Goal: Task Accomplishment & Management: Manage account settings

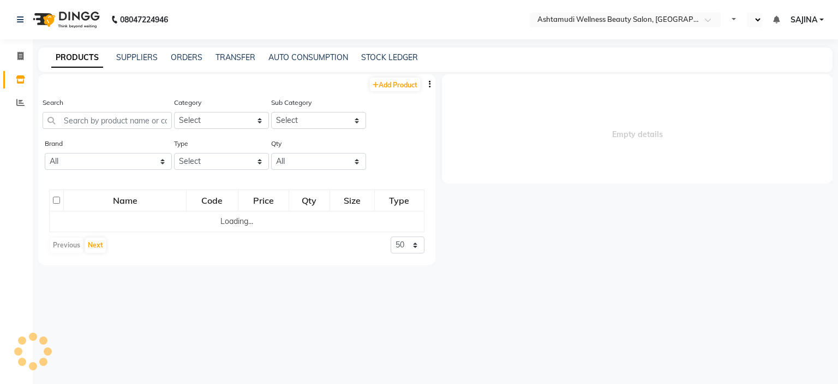
select select "en"
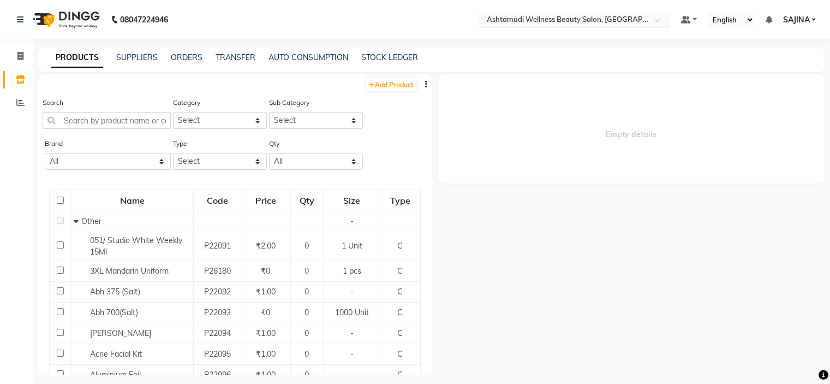
click at [590, 21] on input "text" at bounding box center [564, 20] width 158 height 11
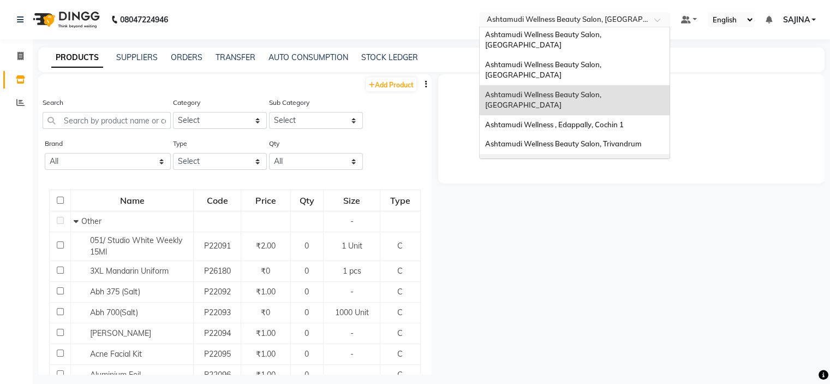
scroll to position [164, 0]
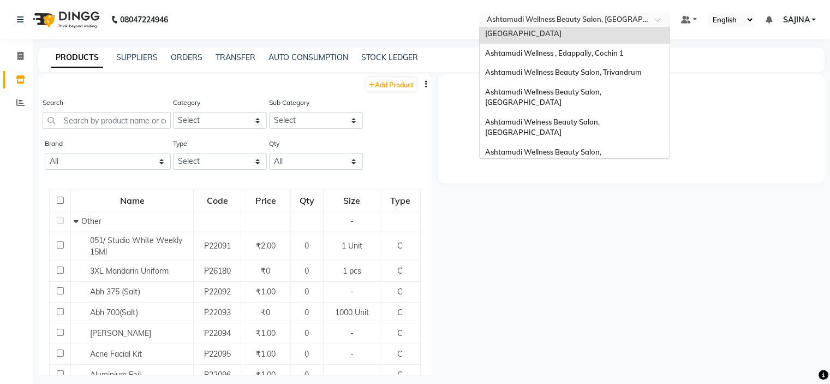
click at [598, 177] on span "Ashtamudi Wellness Beauty Salon, [GEOGRAPHIC_DATA]" at bounding box center [544, 187] width 118 height 20
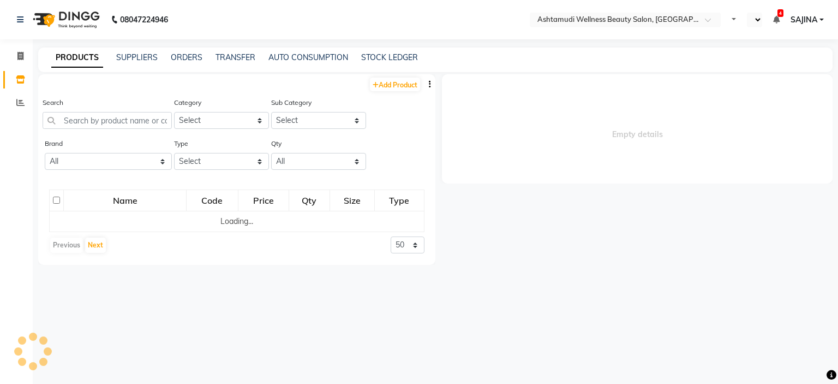
select select "en"
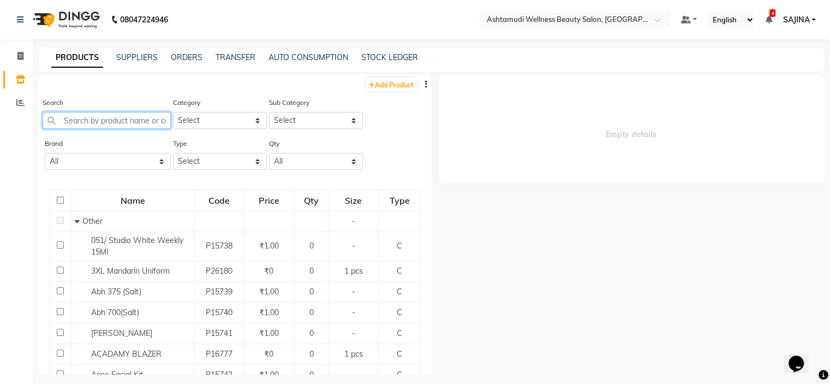
click at [105, 122] on input "text" at bounding box center [107, 120] width 128 height 17
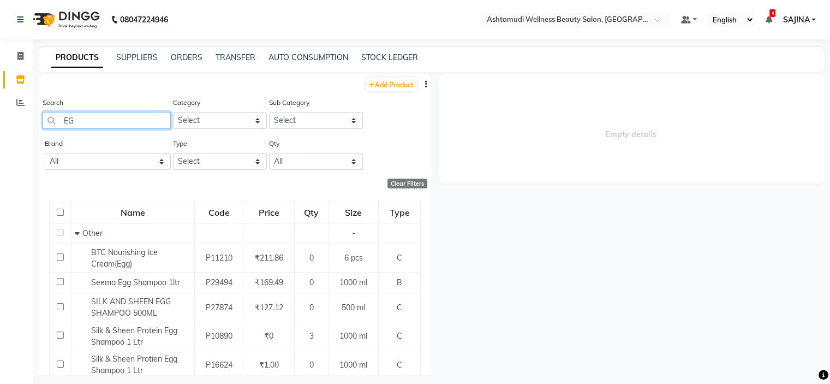
type input "E"
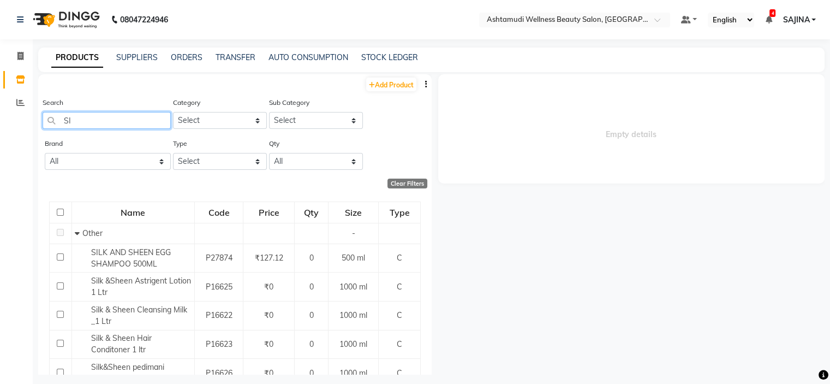
type input "S"
type input "O"
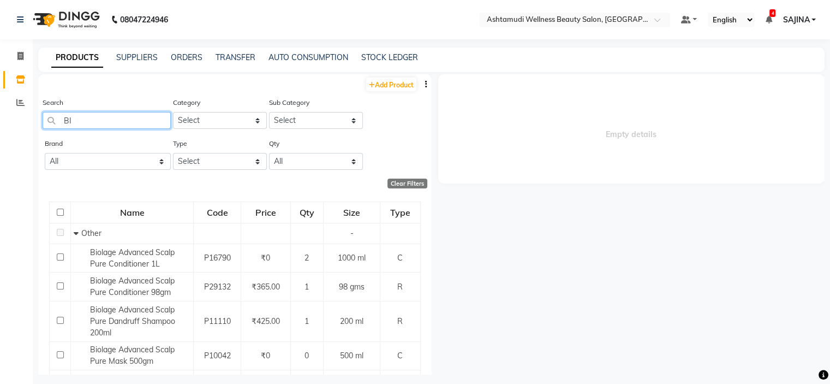
type input "B"
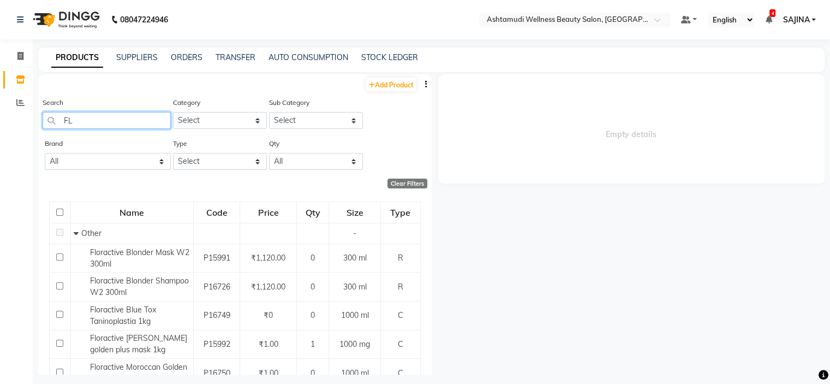
type input "F"
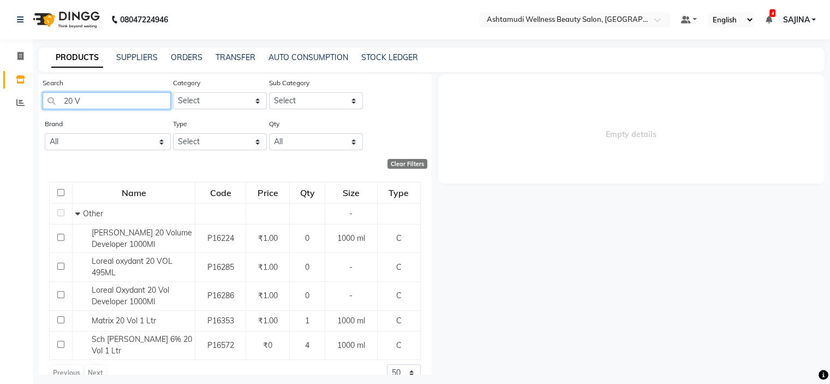
scroll to position [30, 0]
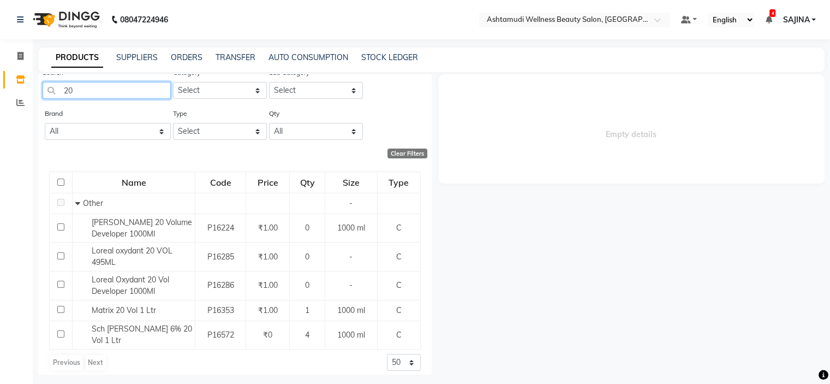
type input "2"
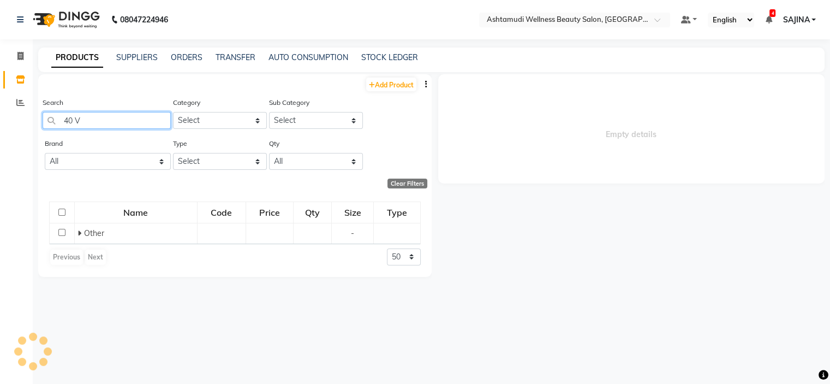
scroll to position [0, 0]
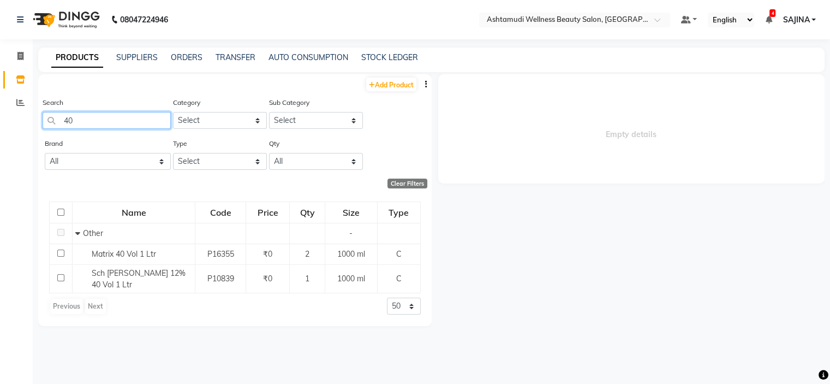
type input "4"
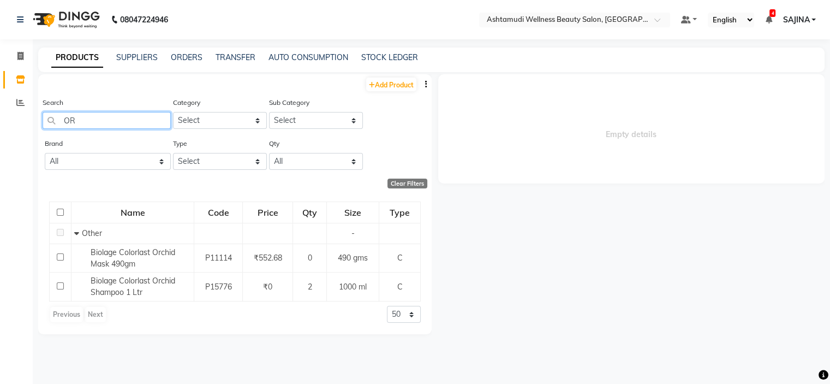
type input "O"
type input "E"
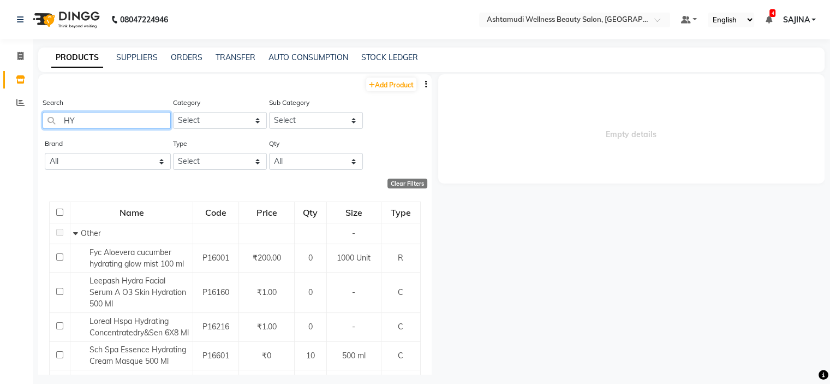
type input "H"
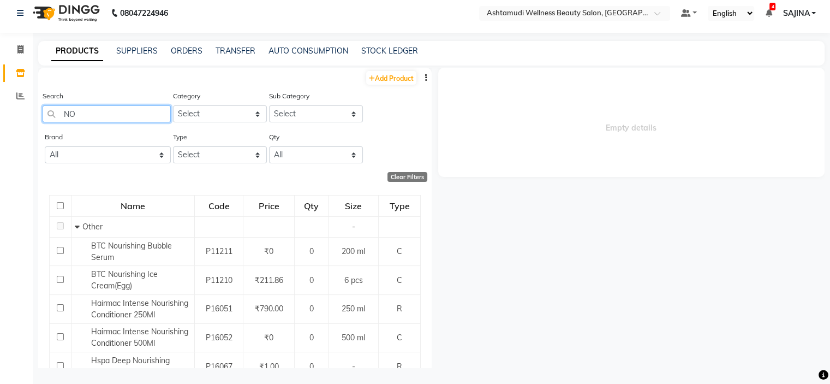
type input "N"
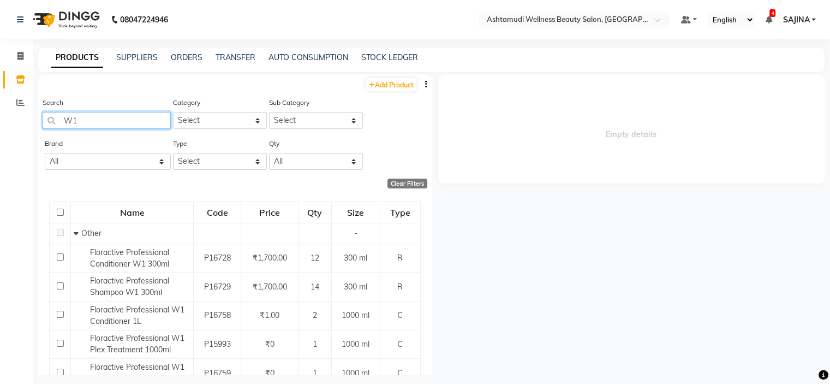
type input "W"
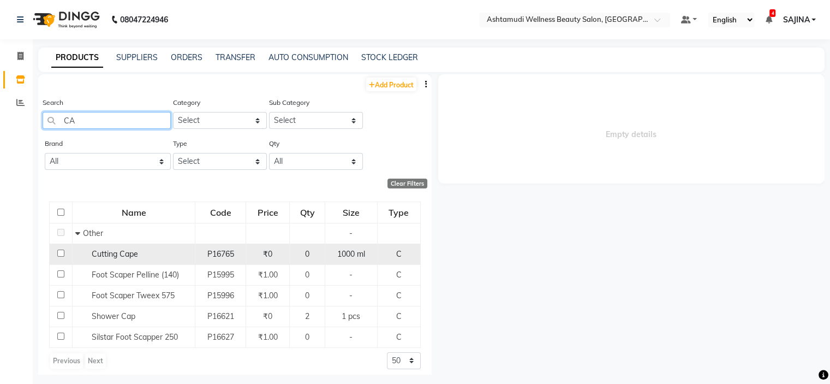
type input "C"
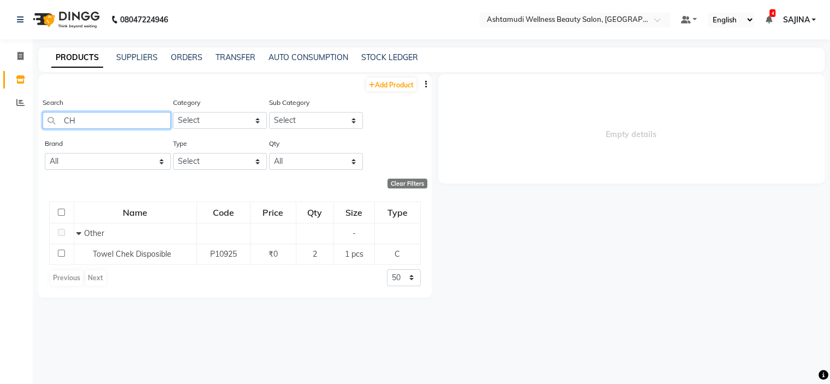
type input "C"
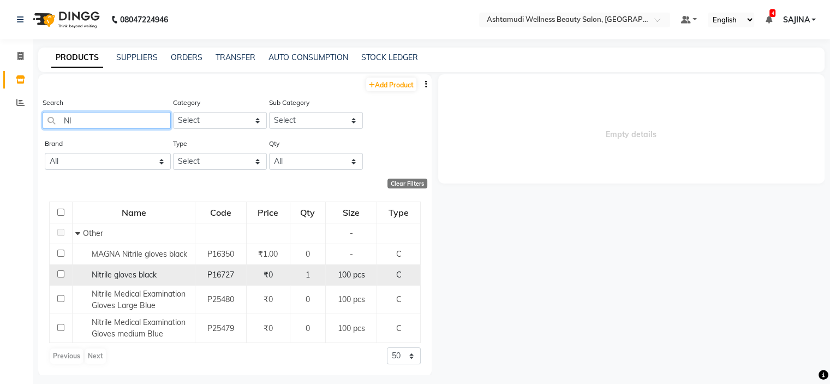
type input "N"
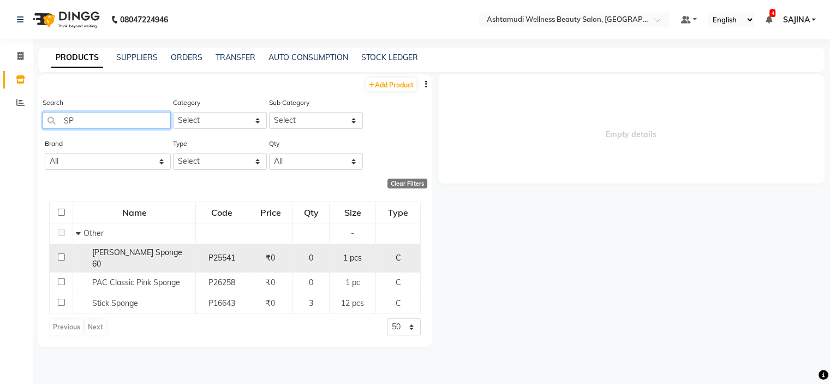
type input "S"
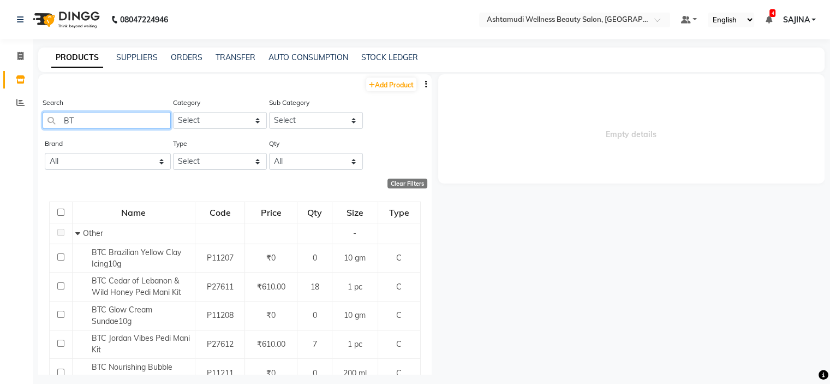
type input "B"
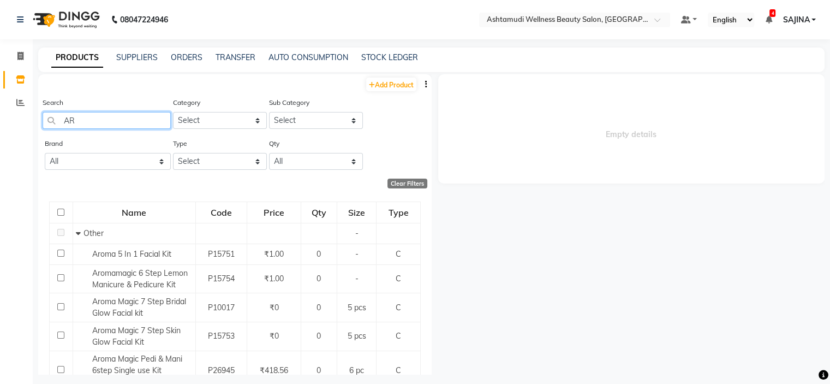
type input "A"
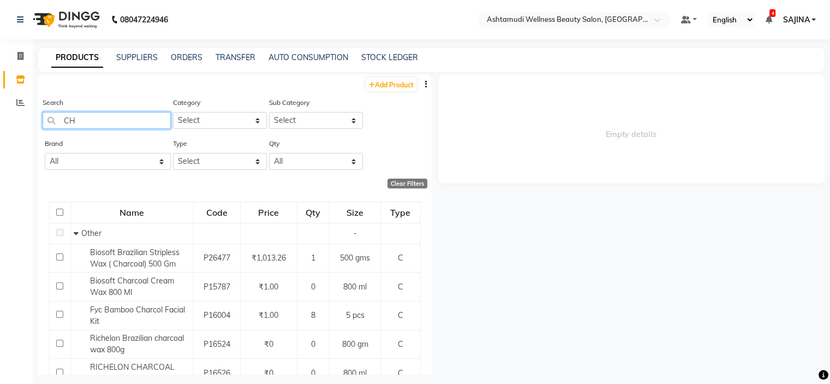
type input "C"
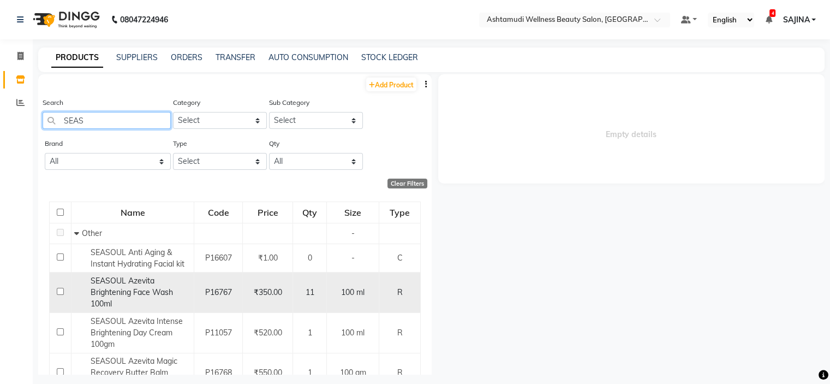
type input "SEAS"
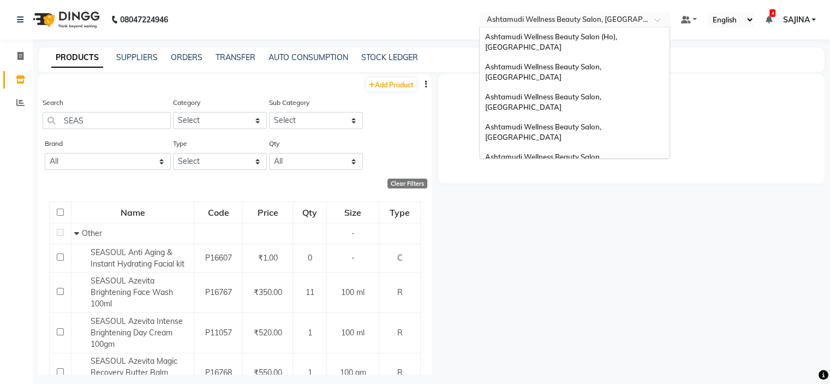
click at [613, 20] on input "text" at bounding box center [564, 20] width 158 height 11
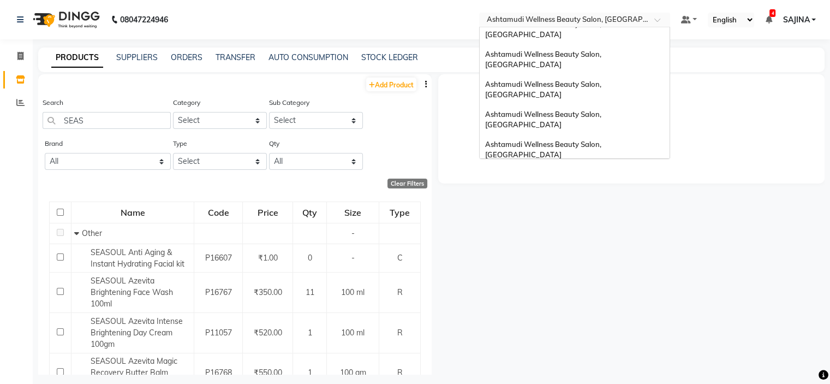
scroll to position [7, 0]
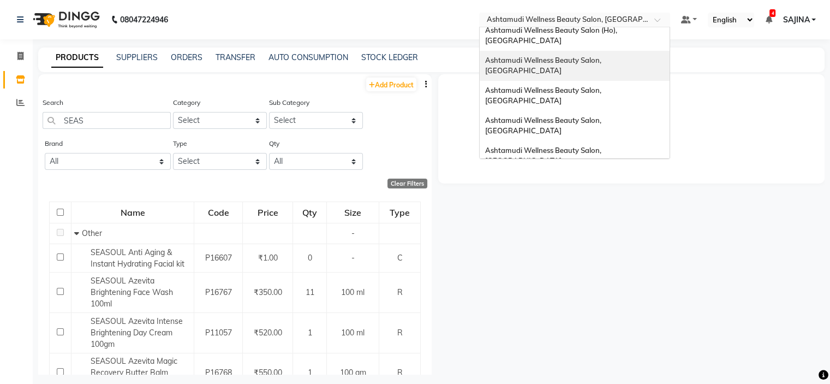
click at [603, 56] on span "Ashtamudi Wellness Beauty Salon, Kowdiar" at bounding box center [544, 66] width 118 height 20
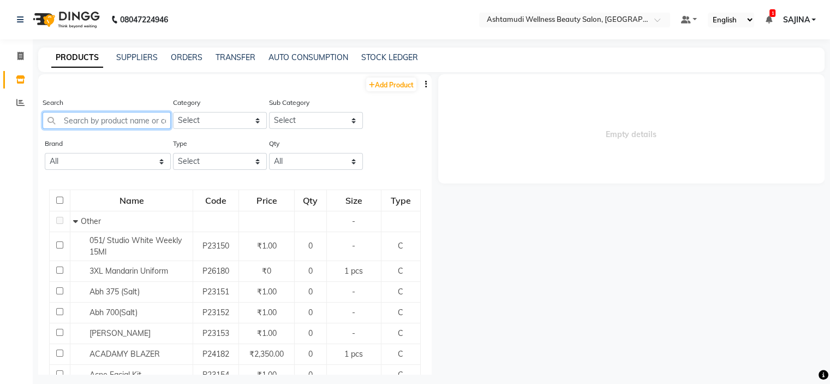
click at [95, 120] on input "text" at bounding box center [107, 120] width 128 height 17
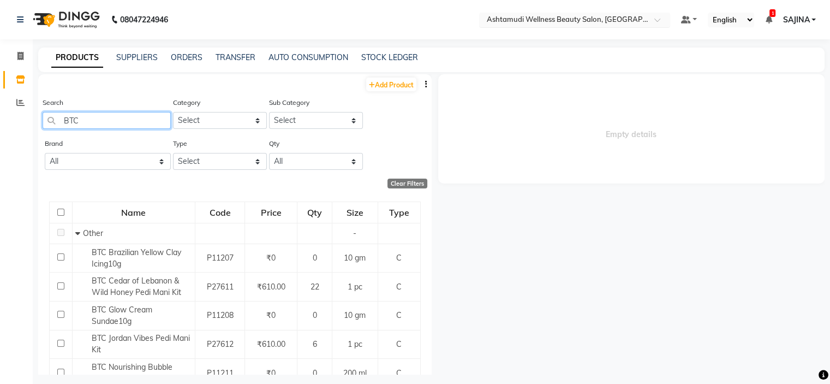
type input "BTC"
click at [625, 22] on input "text" at bounding box center [564, 20] width 158 height 11
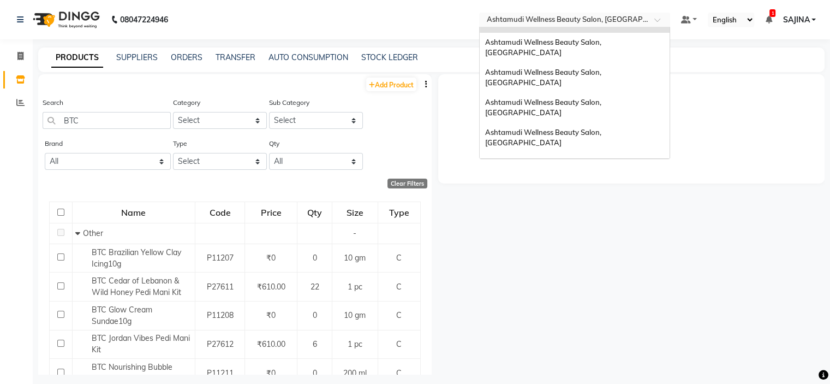
scroll to position [109, 0]
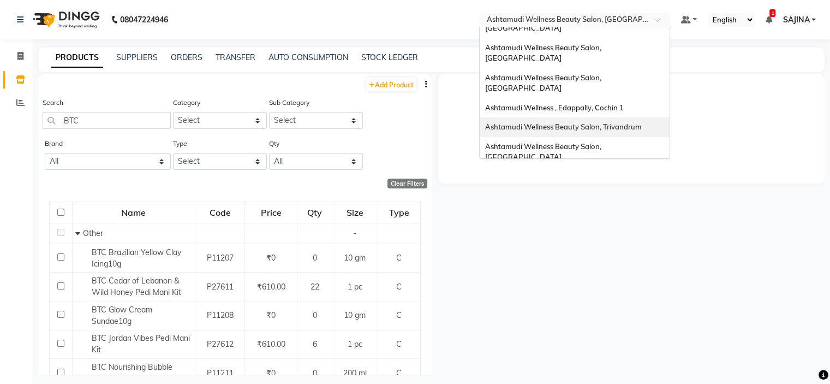
click at [619, 117] on div "Ashtamudi Wellness Beauty Salon, Trivandrum" at bounding box center [575, 127] width 190 height 20
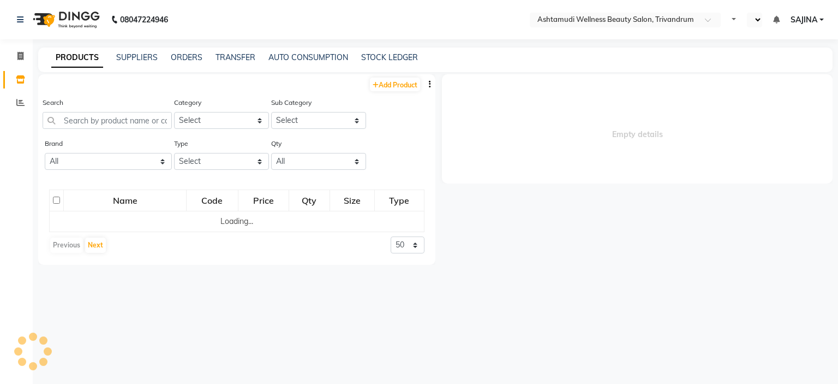
select select "en"
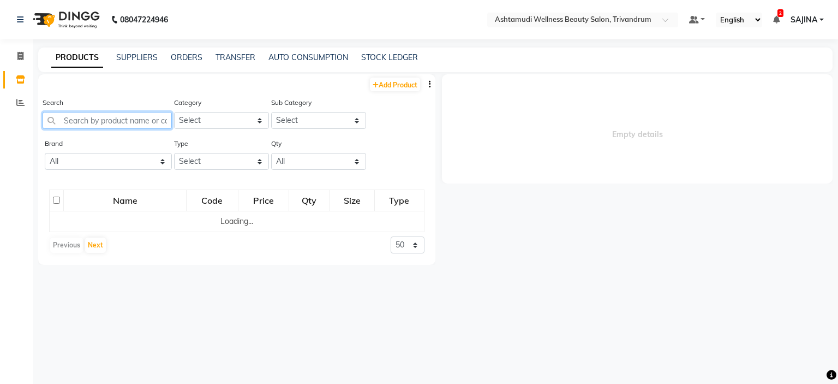
click at [101, 122] on input "text" at bounding box center [107, 120] width 129 height 17
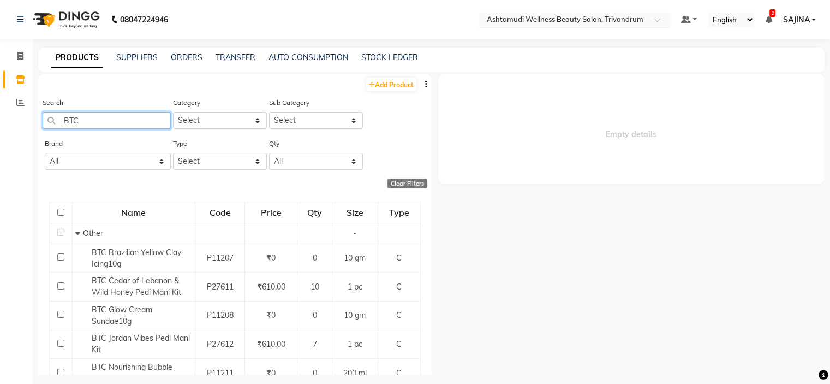
type input "BTC"
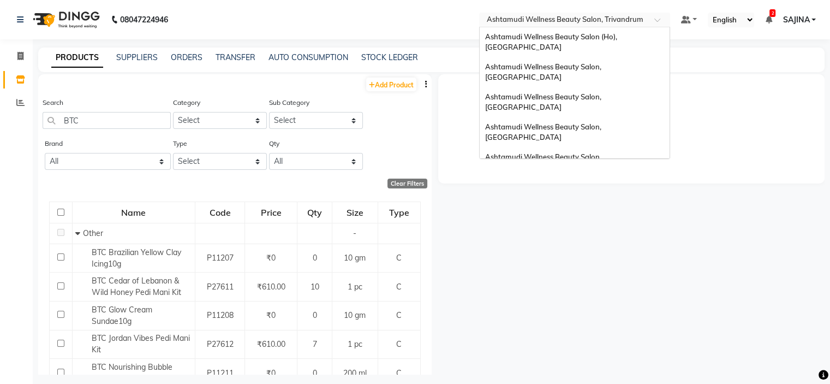
click at [645, 21] on div at bounding box center [574, 20] width 191 height 11
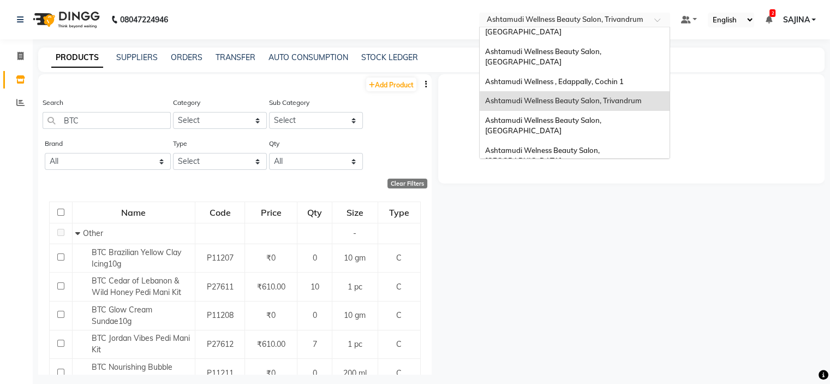
click at [629, 171] on div "Ashtamudi Wellness Beauty Salon, [GEOGRAPHIC_DATA]" at bounding box center [575, 186] width 190 height 30
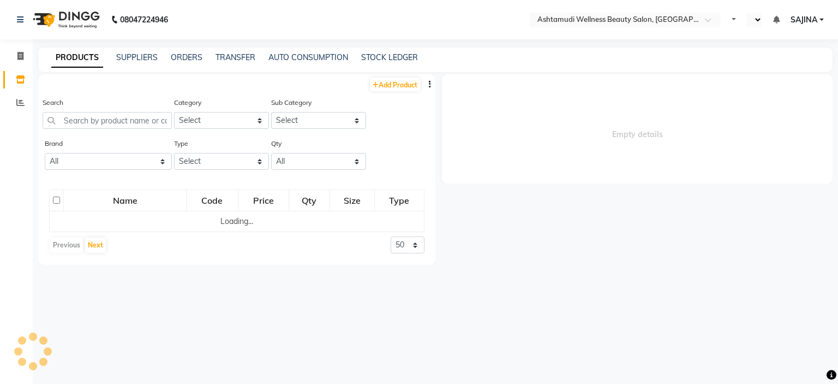
select select "en"
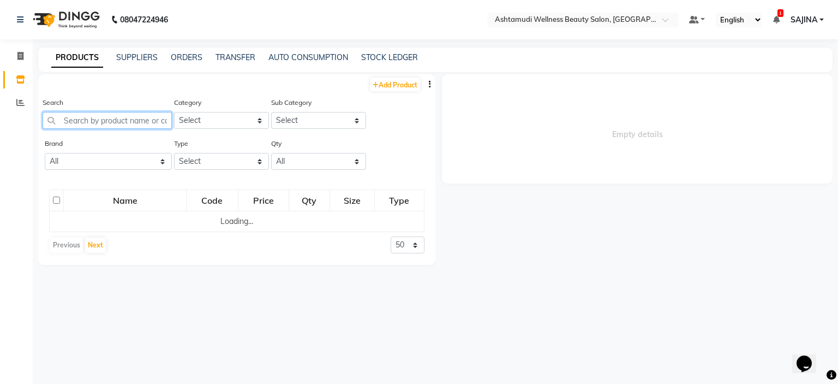
click at [103, 121] on input "text" at bounding box center [107, 120] width 129 height 17
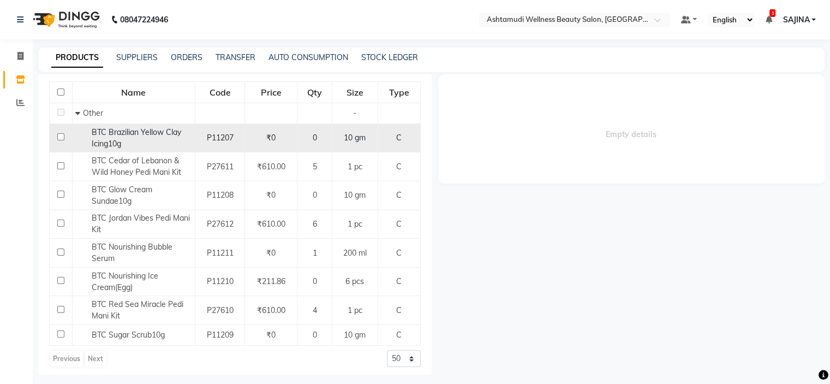
scroll to position [124, 0]
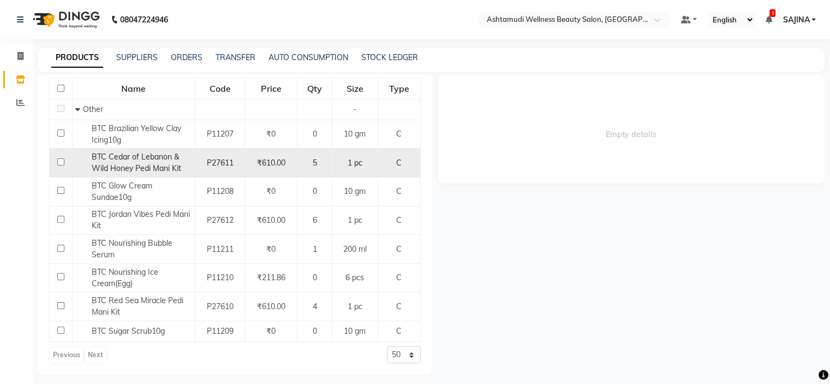
type input "BTC"
click at [180, 170] on div "BTC Cedar of Lebanon & Wild Honey Pedi Mani Kit" at bounding box center [133, 162] width 117 height 23
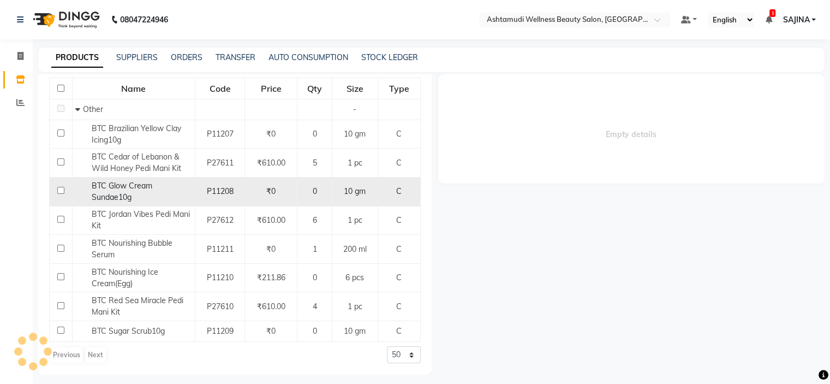
select select
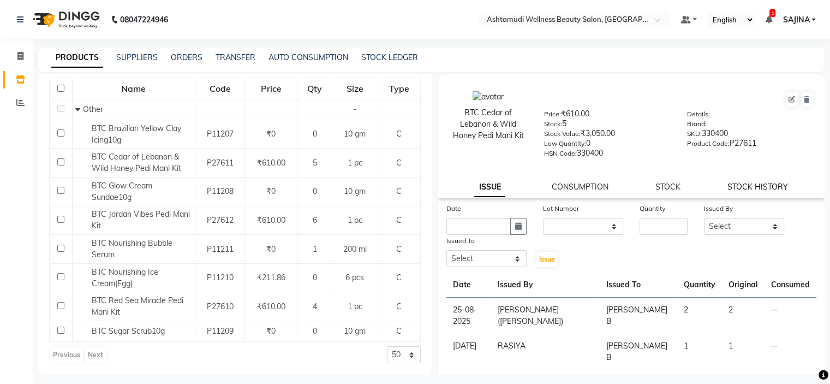
click at [742, 188] on link "STOCK HISTORY" at bounding box center [758, 187] width 61 height 10
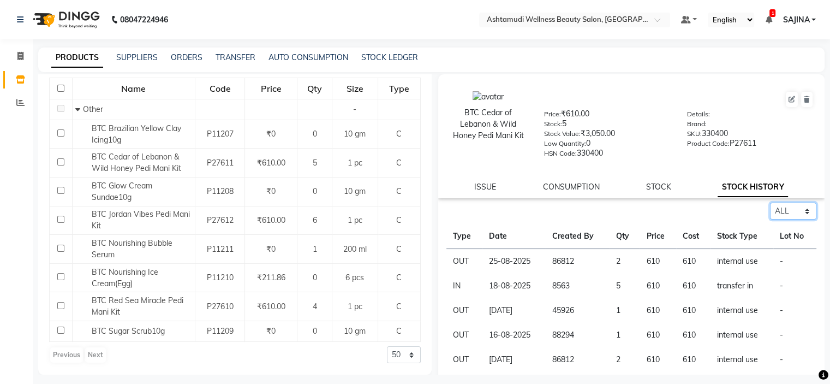
drag, startPoint x: 777, startPoint y: 213, endPoint x: 778, endPoint y: 221, distance: 7.8
click at [777, 213] on select "Select ALL IN OUT" at bounding box center [793, 210] width 46 height 17
select select "out"
click at [770, 206] on select "Select ALL IN OUT" at bounding box center [793, 210] width 46 height 17
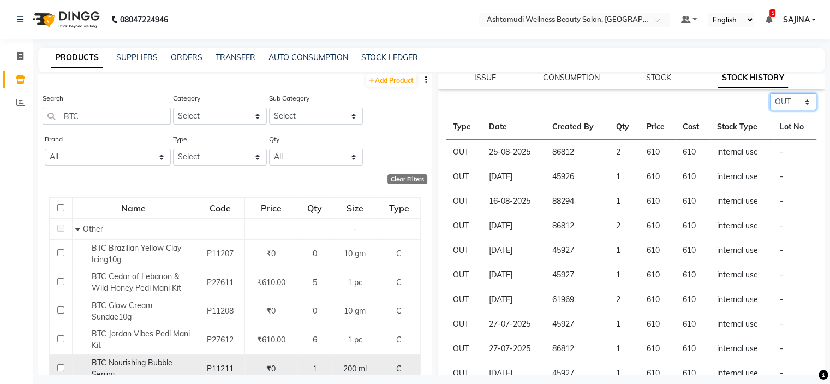
scroll to position [0, 0]
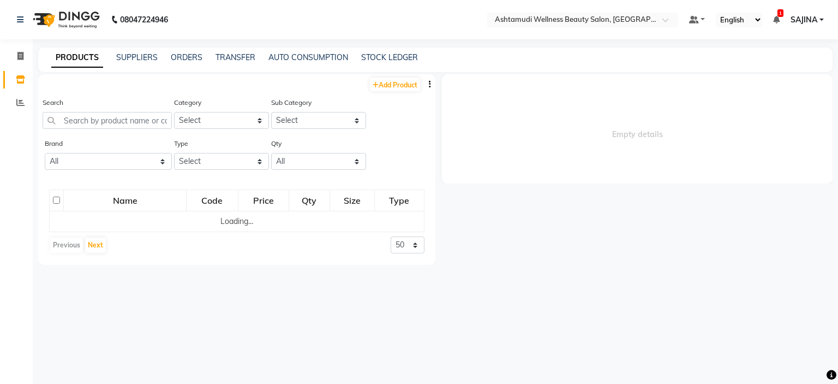
select select "en"
select select
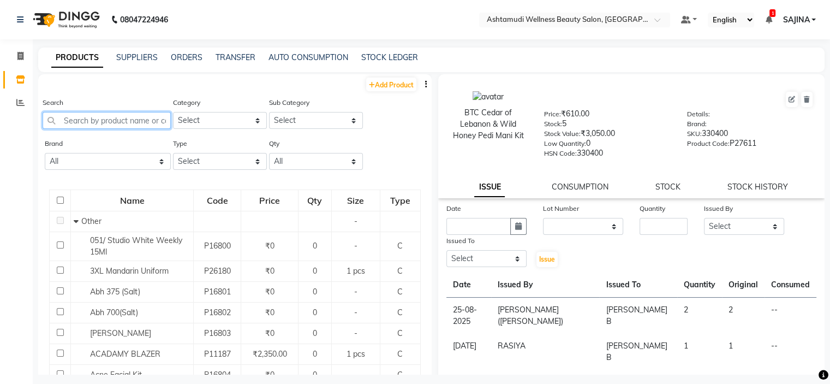
click at [80, 118] on input "text" at bounding box center [107, 120] width 128 height 17
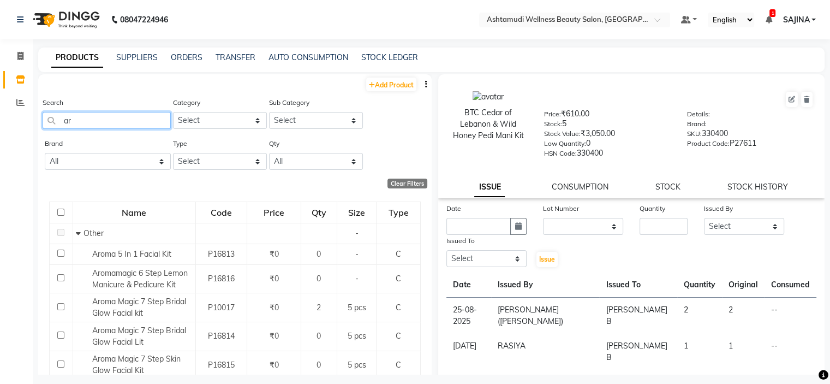
type input "a"
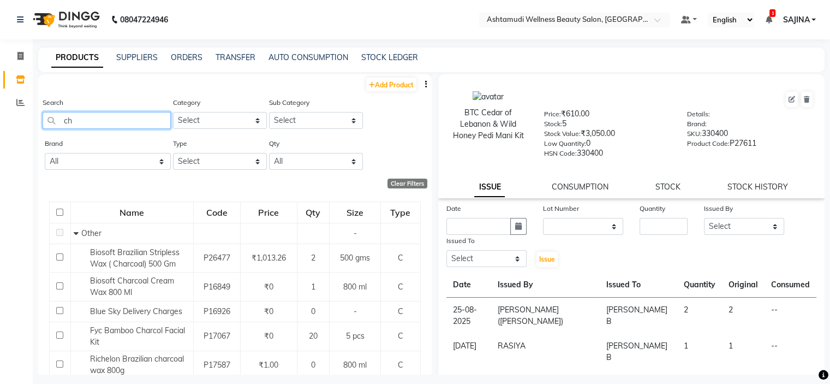
type input "c"
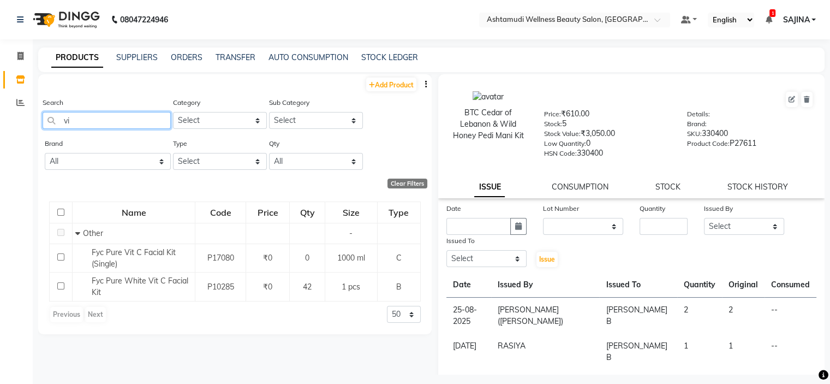
type input "v"
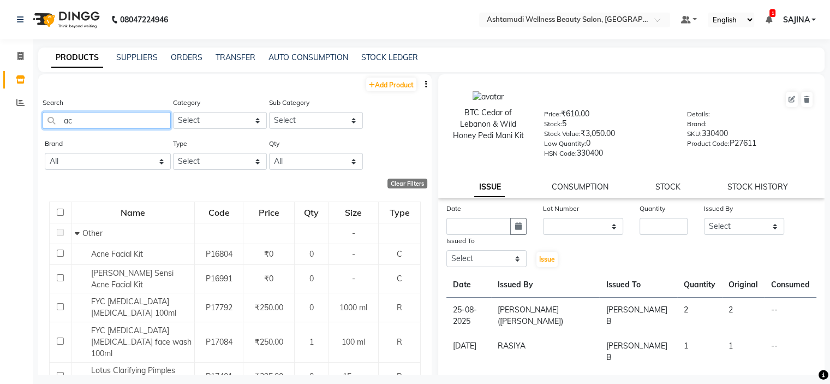
type input "a"
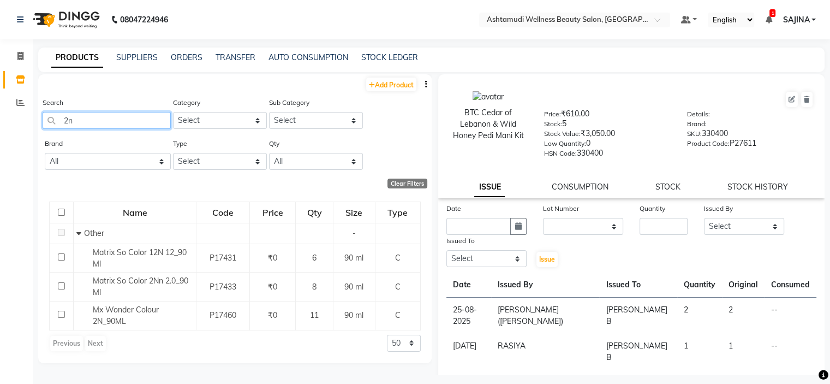
type input "2"
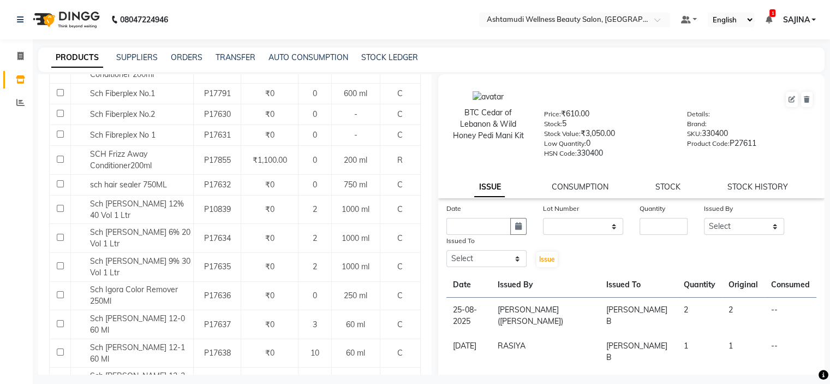
scroll to position [1146, 0]
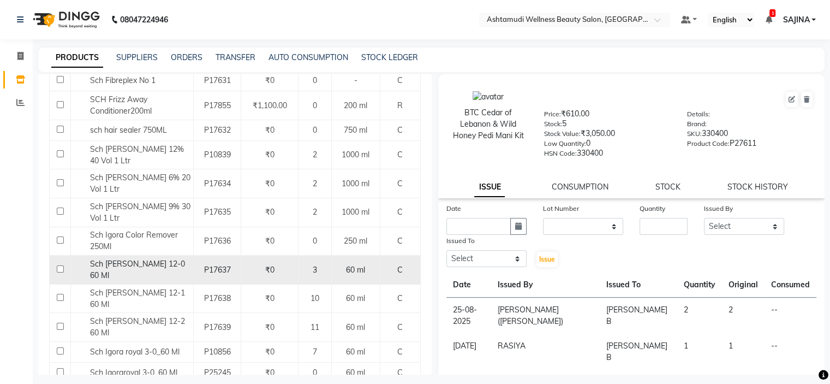
type input "sch"
click at [346, 265] on span "60 ml" at bounding box center [355, 270] width 19 height 10
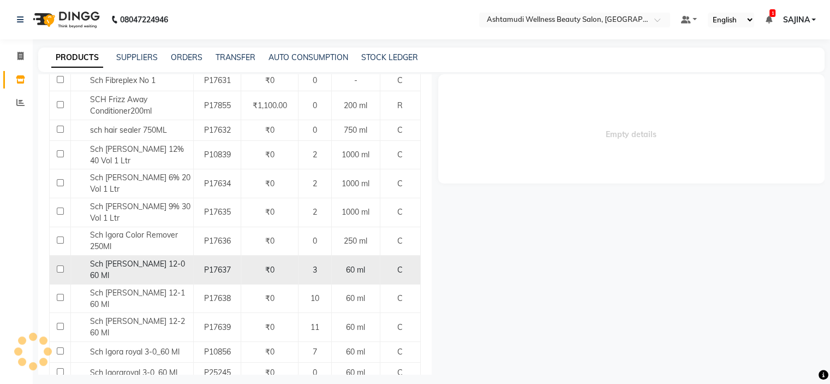
select select
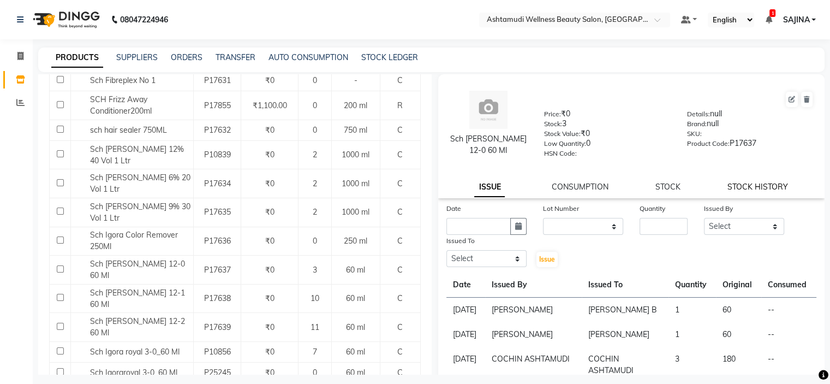
click at [766, 186] on link "STOCK HISTORY" at bounding box center [758, 187] width 61 height 10
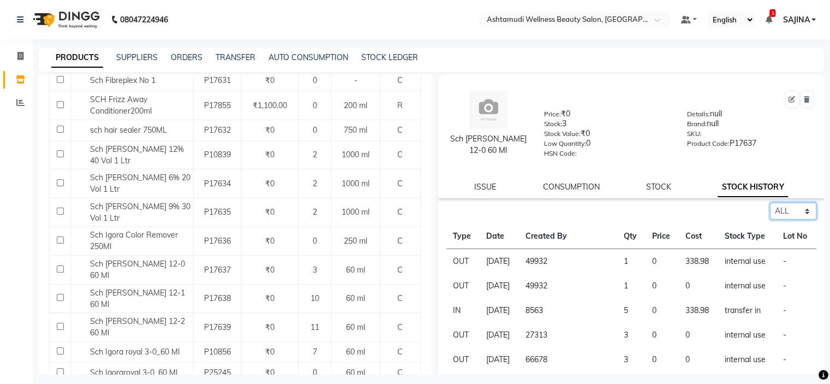
click at [777, 211] on select "Select ALL IN OUT" at bounding box center [793, 210] width 46 height 17
select select "out"
click at [770, 206] on select "Select ALL IN OUT" at bounding box center [793, 210] width 46 height 17
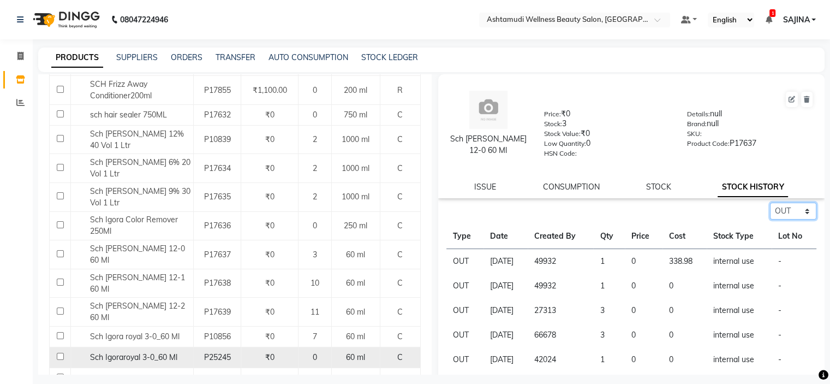
scroll to position [1177, 0]
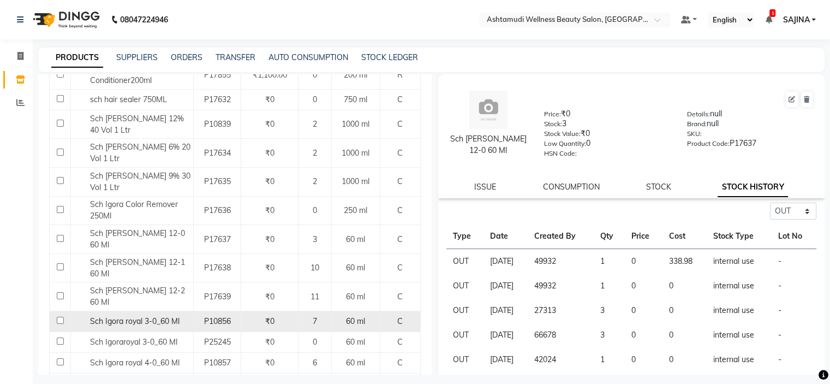
click at [170, 316] on span "Sch Igora royal 3-0_60 Ml" at bounding box center [135, 321] width 90 height 10
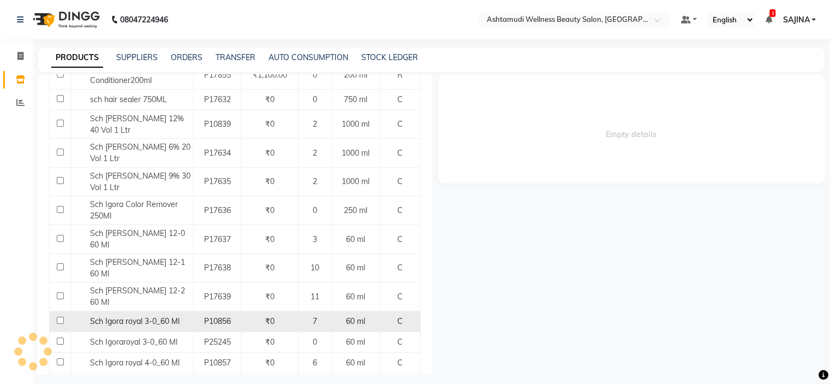
select select "out"
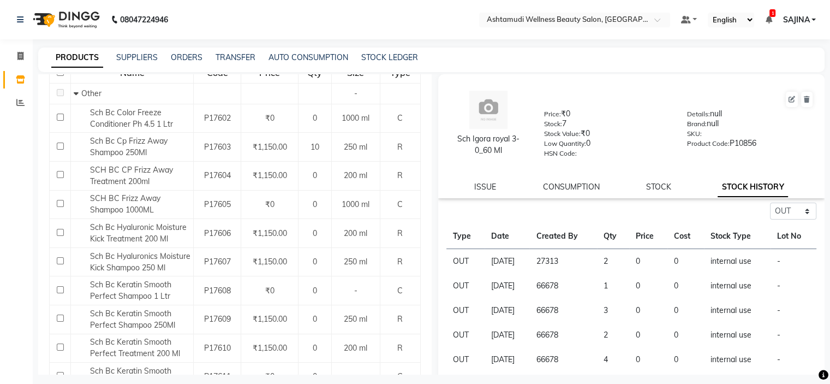
scroll to position [0, 0]
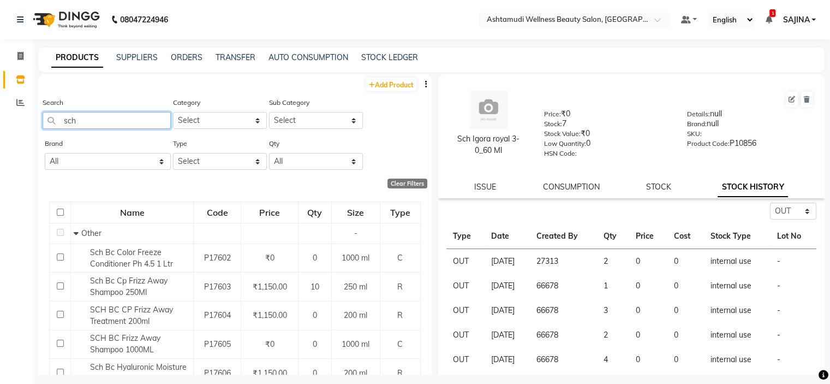
click at [120, 124] on input "sch" at bounding box center [107, 120] width 128 height 17
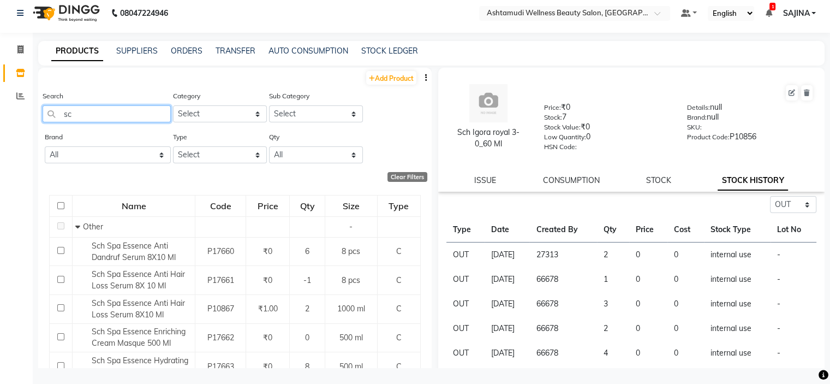
type input "s"
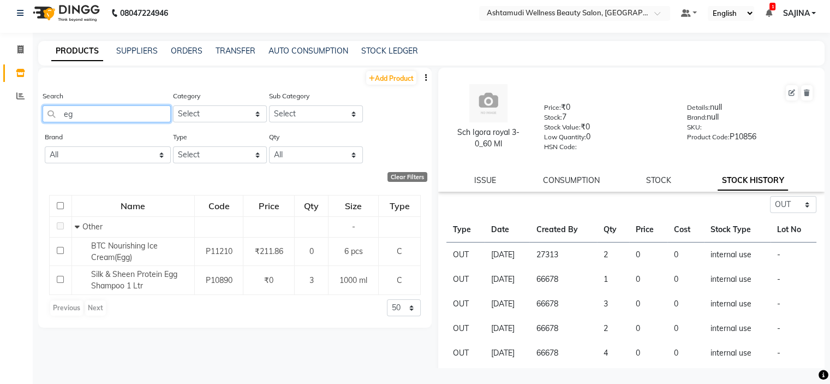
type input "e"
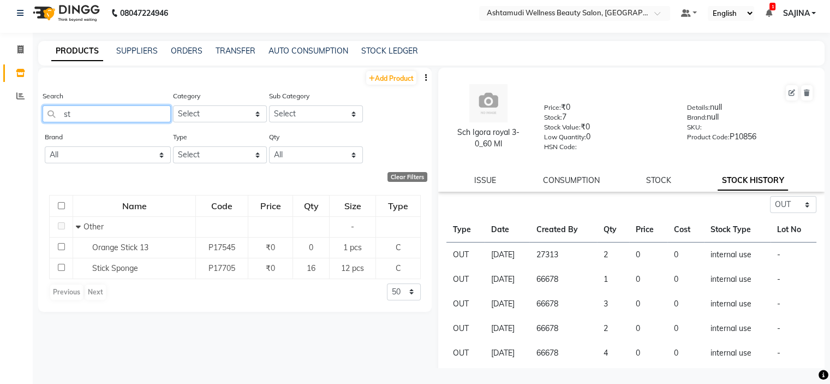
type input "s"
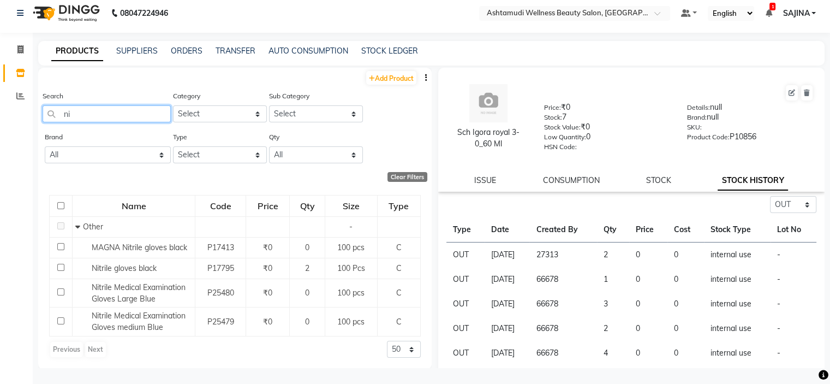
type input "n"
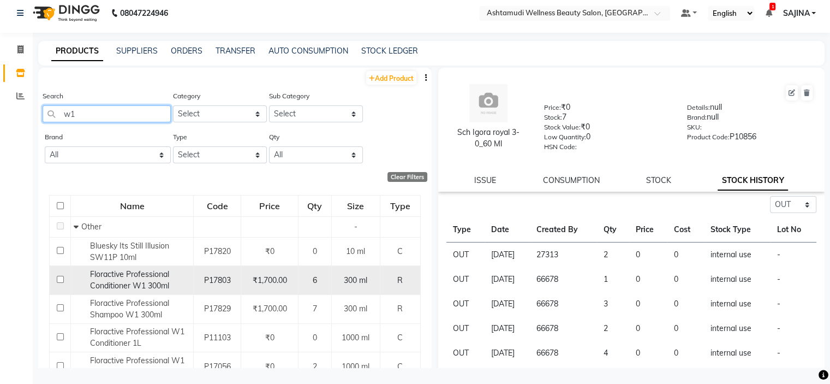
type input "w"
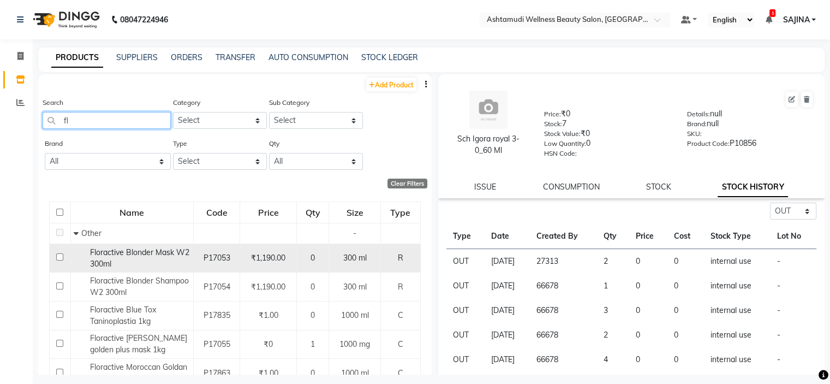
type input "f"
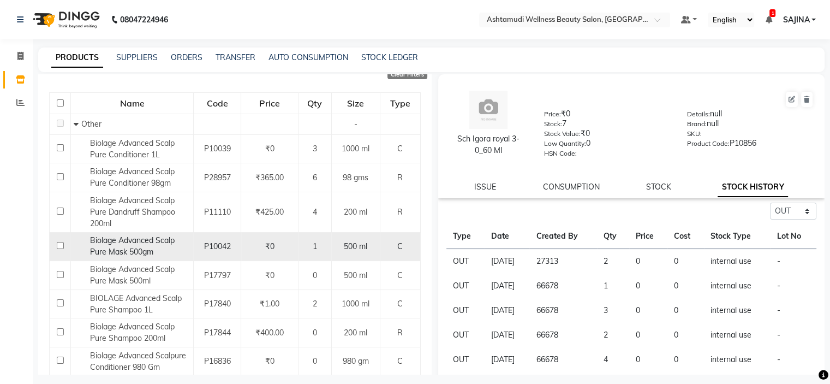
scroll to position [164, 0]
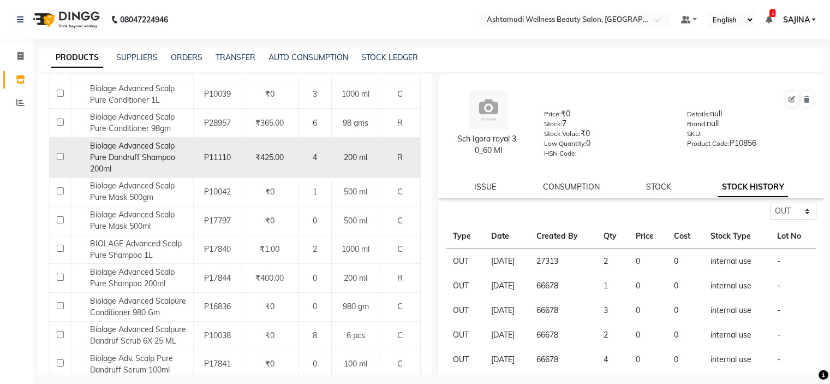
type input "scalp"
click at [290, 157] on div "₹425.00" at bounding box center [270, 157] width 48 height 11
select select "out"
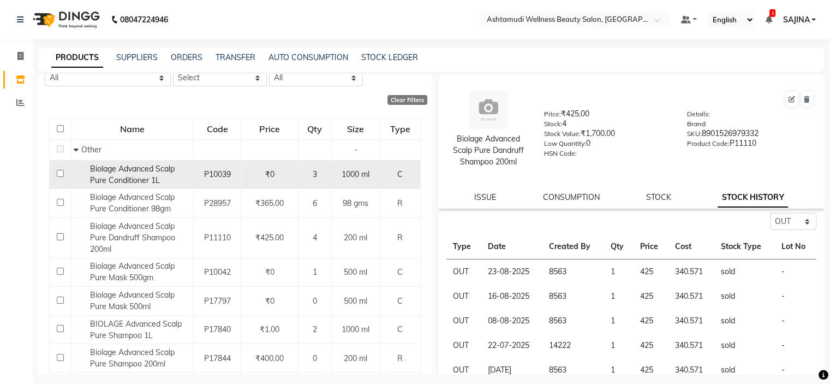
scroll to position [0, 0]
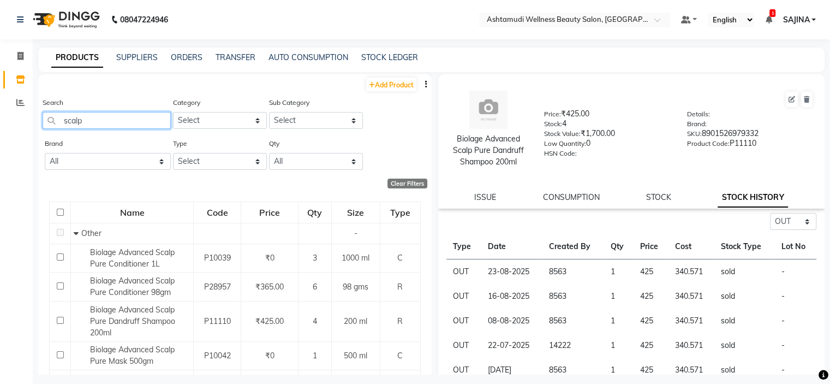
click at [86, 122] on input "scalp" at bounding box center [107, 120] width 128 height 17
type input "s"
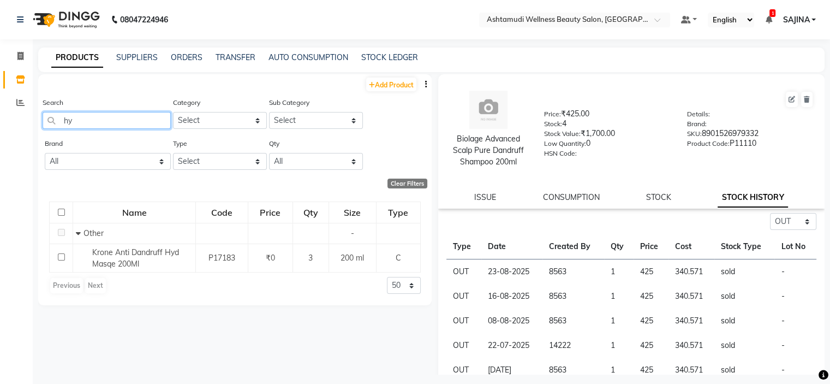
type input "h"
type input "c"
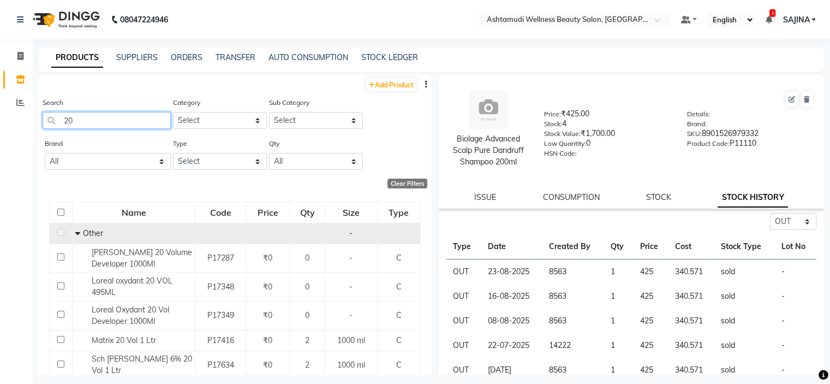
type input "2"
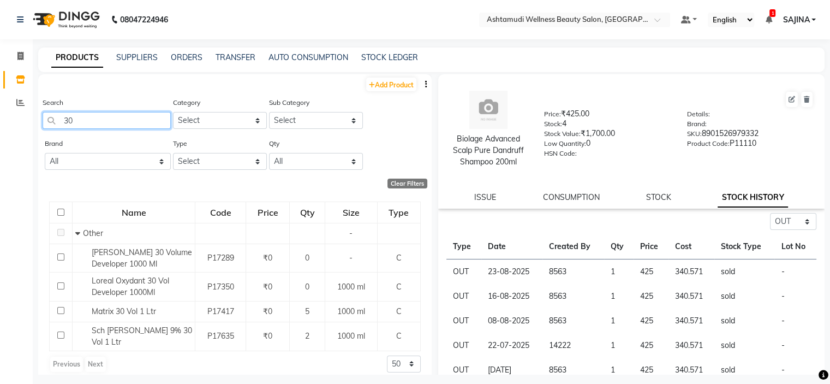
type input "3"
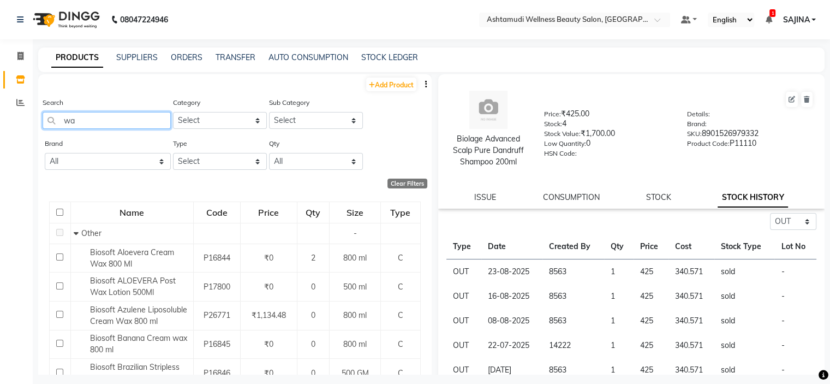
type input "w"
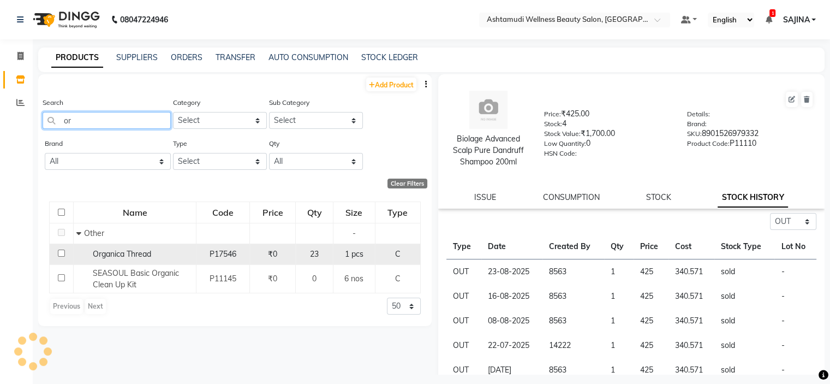
type input "o"
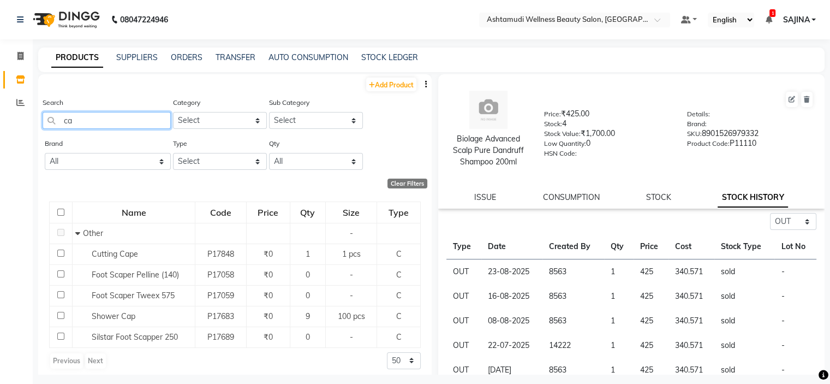
type input "c"
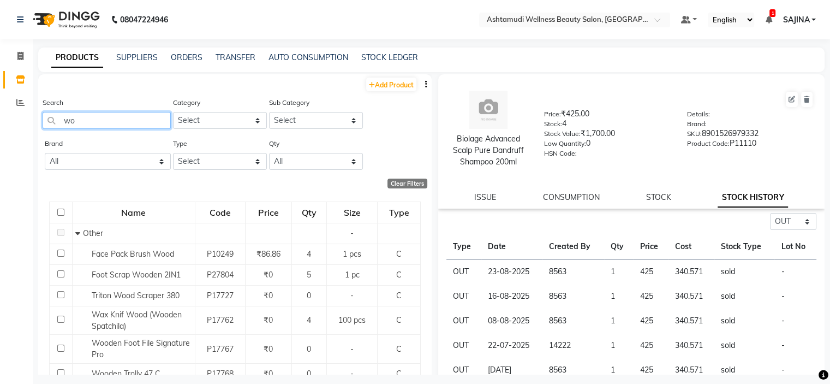
type input "w"
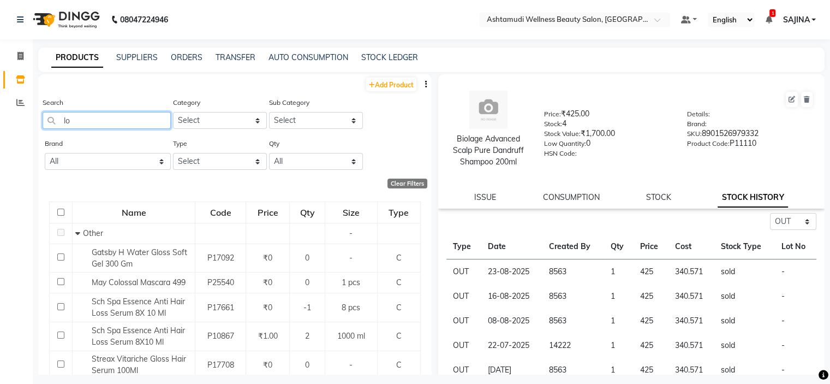
type input "l"
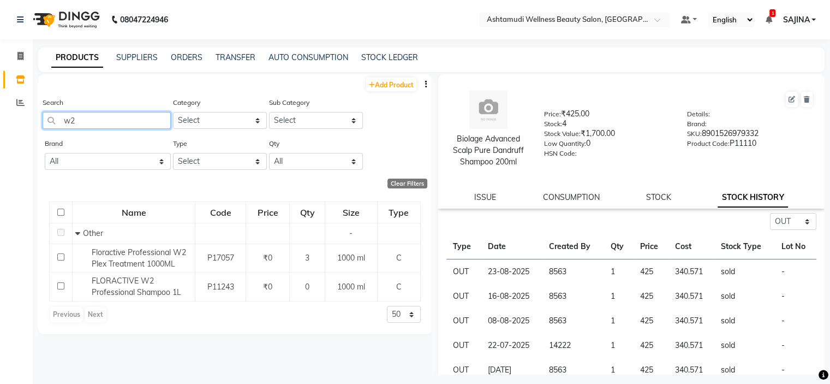
type input "w"
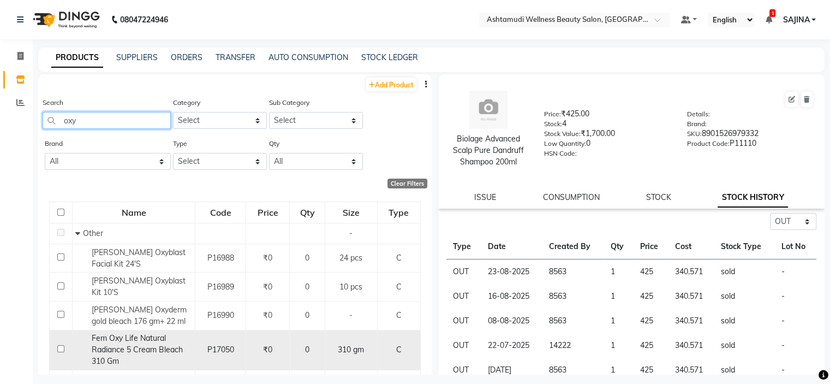
type input "oxy"
click at [187, 352] on div "Fem Oxy Life Natural Radiance 5 Cream Bleach 310 Gm" at bounding box center [133, 349] width 117 height 34
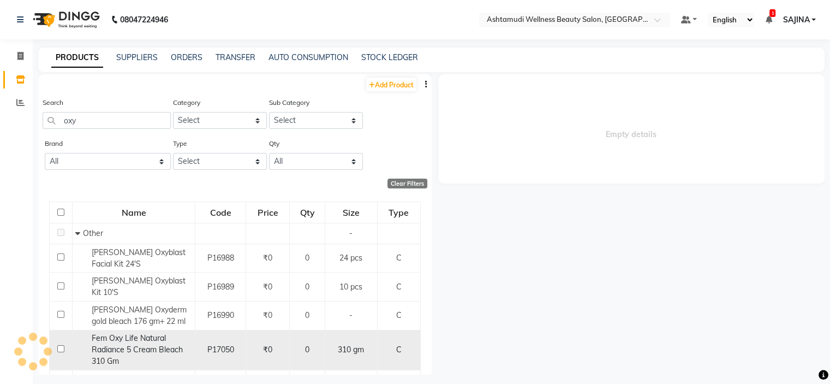
select select "out"
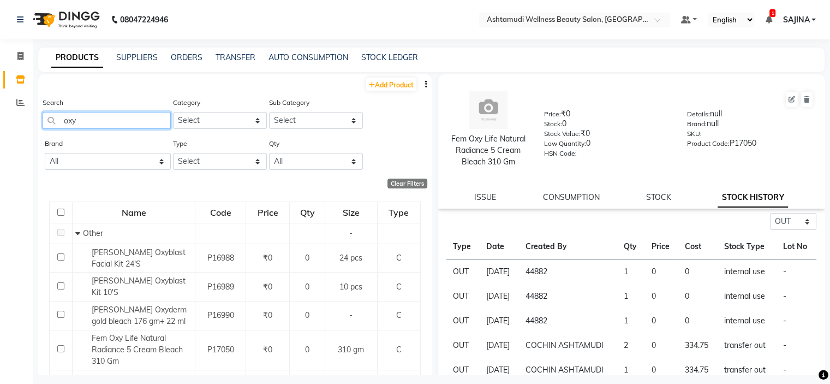
click at [120, 119] on input "oxy" at bounding box center [107, 120] width 128 height 17
type input "o"
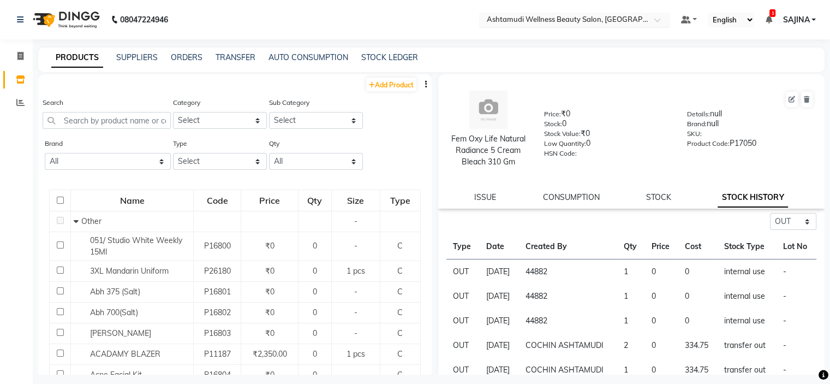
click at [585, 15] on input "text" at bounding box center [564, 20] width 158 height 11
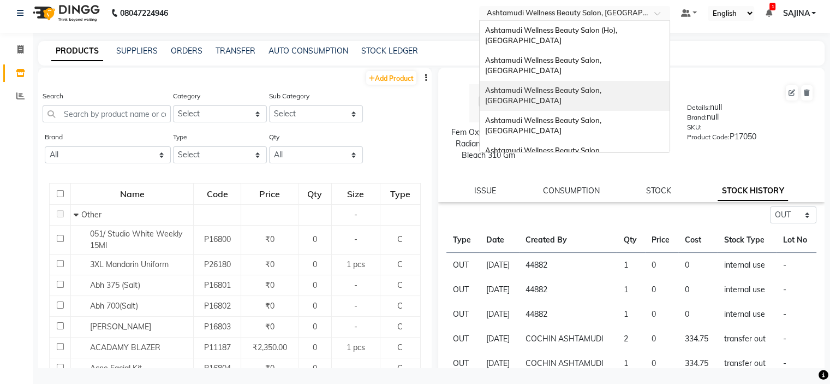
click at [596, 81] on div "Ashtamudi Wellness Beauty Salon, [GEOGRAPHIC_DATA]" at bounding box center [575, 96] width 190 height 30
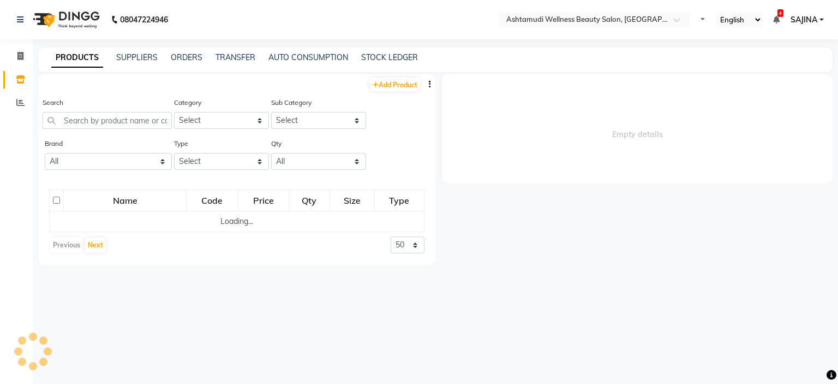
select select "en"
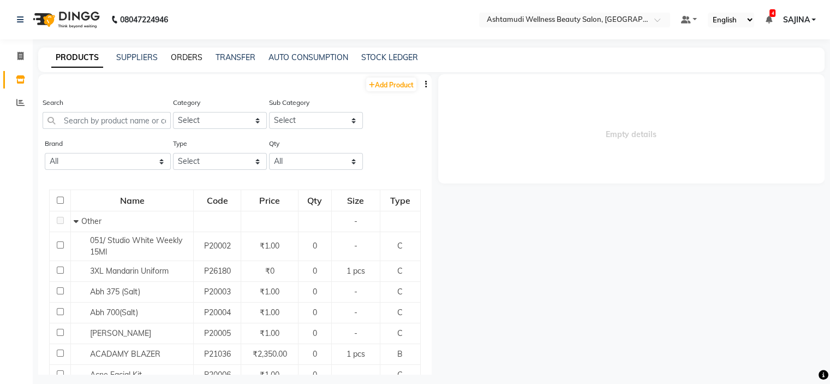
click at [181, 53] on link "ORDERS" at bounding box center [187, 57] width 32 height 10
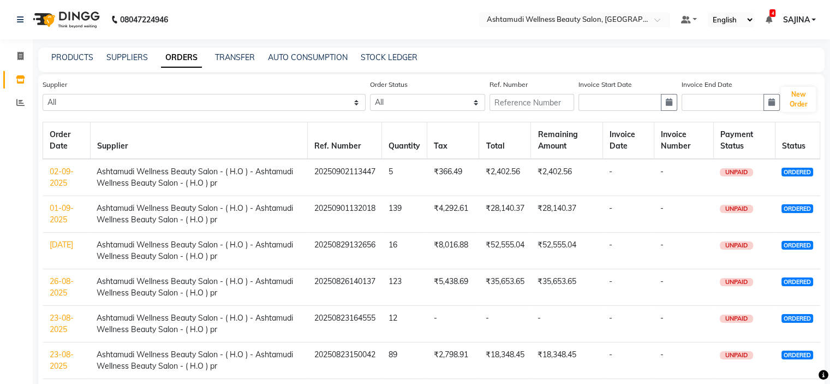
click at [67, 178] on link "02-09-2025" at bounding box center [62, 176] width 24 height 21
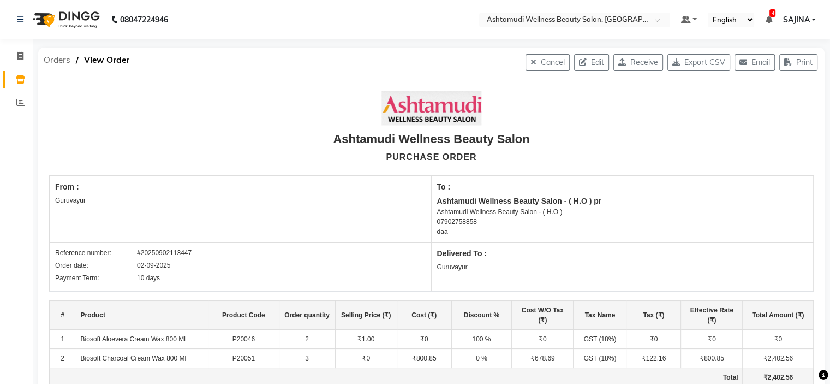
click at [46, 63] on span "Orders" at bounding box center [57, 60] width 38 height 20
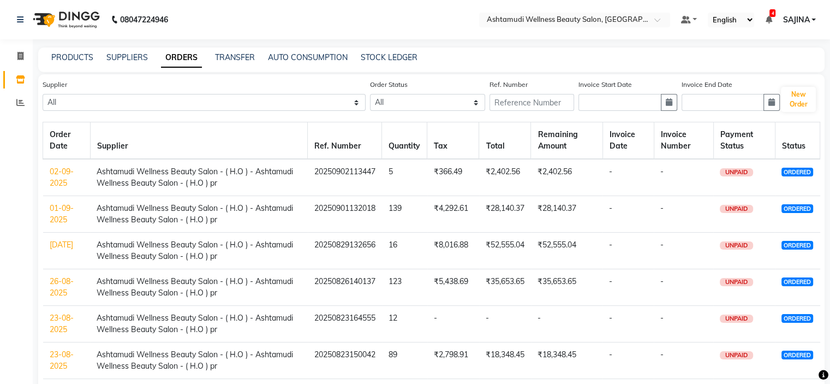
click at [75, 44] on div "08047224946 Select Location × Ashtamudi Wellness Beauty Salon, Guruvayur Defaul…" at bounding box center [415, 288] width 830 height 576
click at [81, 56] on link "PRODUCTS" at bounding box center [72, 57] width 42 height 10
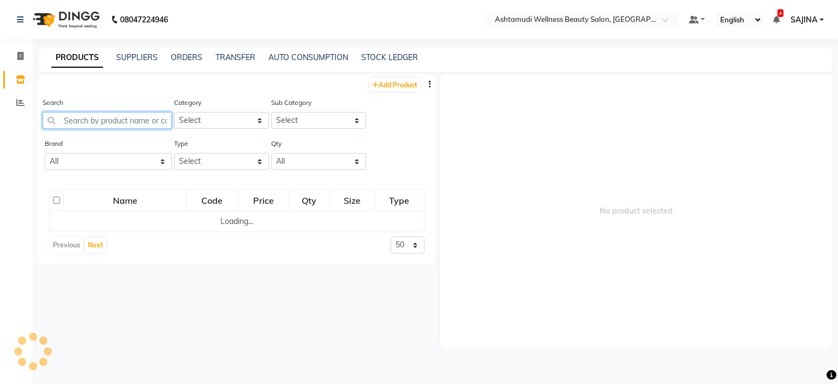
click at [90, 123] on input "text" at bounding box center [107, 120] width 129 height 17
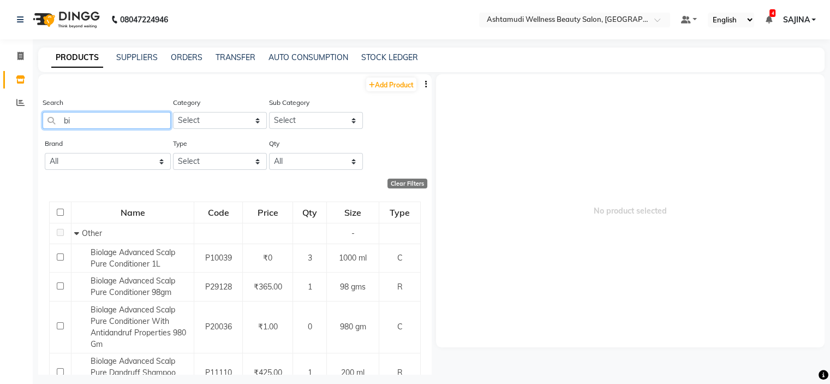
type input "b"
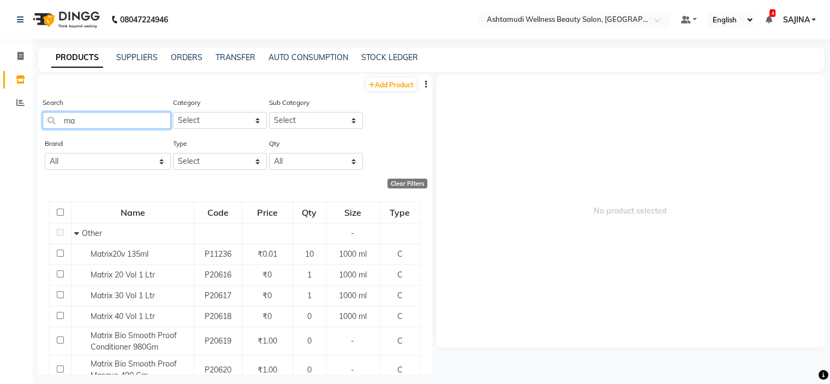
type input "m"
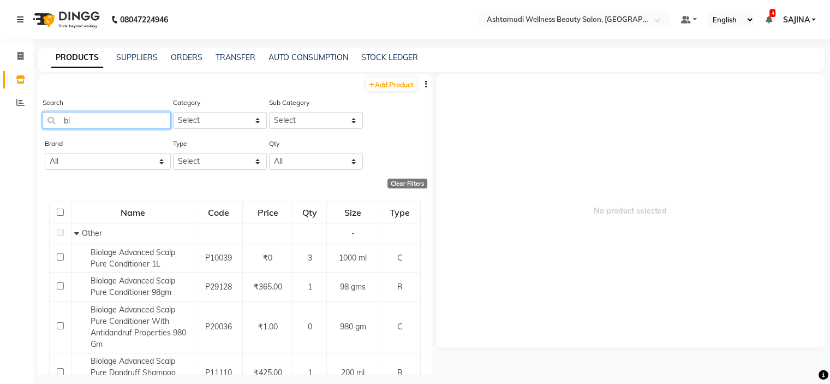
type input "b"
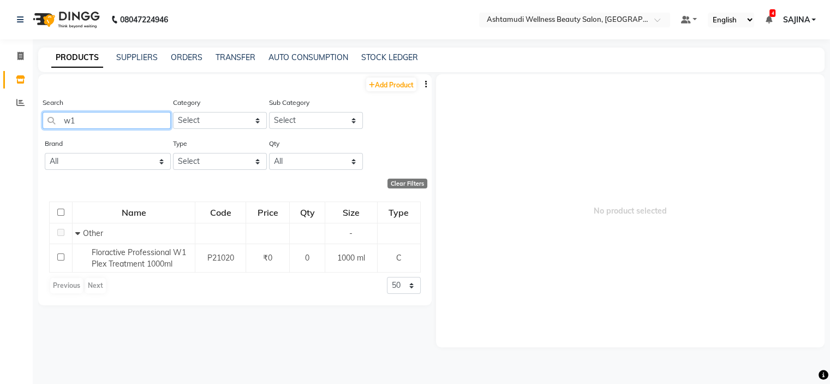
type input "w"
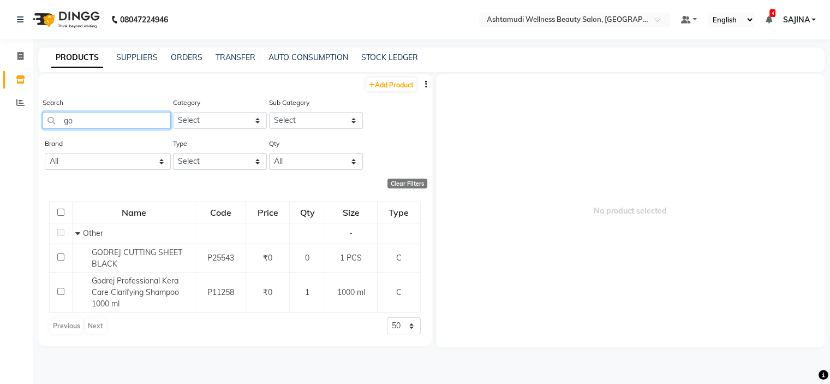
type input "g"
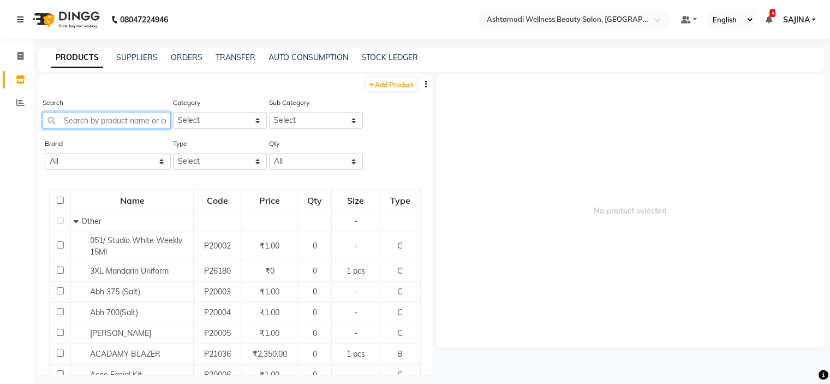
click at [98, 118] on input "text" at bounding box center [107, 120] width 128 height 17
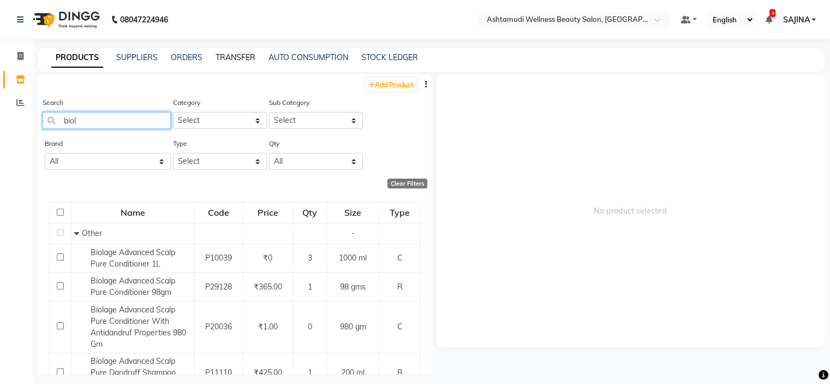
type input "biol"
click at [233, 55] on link "TRANSFER" at bounding box center [236, 57] width 40 height 10
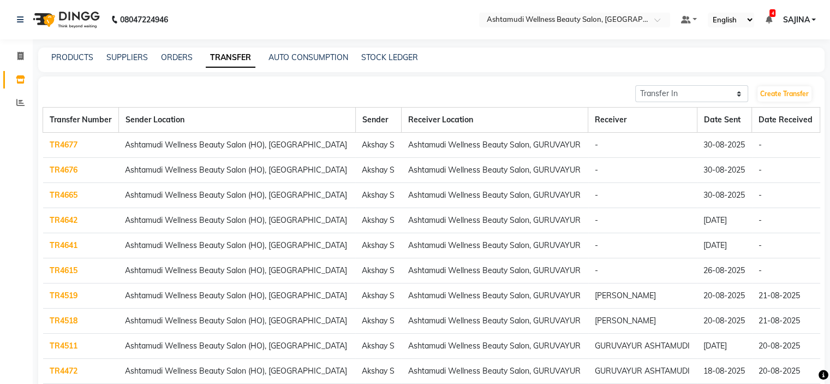
click at [67, 270] on link "TR4615" at bounding box center [64, 270] width 28 height 10
click at [60, 244] on link "TR4641" at bounding box center [64, 245] width 28 height 10
click at [72, 194] on link "TR4665" at bounding box center [64, 195] width 28 height 10
click at [65, 251] on td "TR4641" at bounding box center [81, 245] width 76 height 25
click at [74, 240] on link "TR4641" at bounding box center [64, 245] width 28 height 10
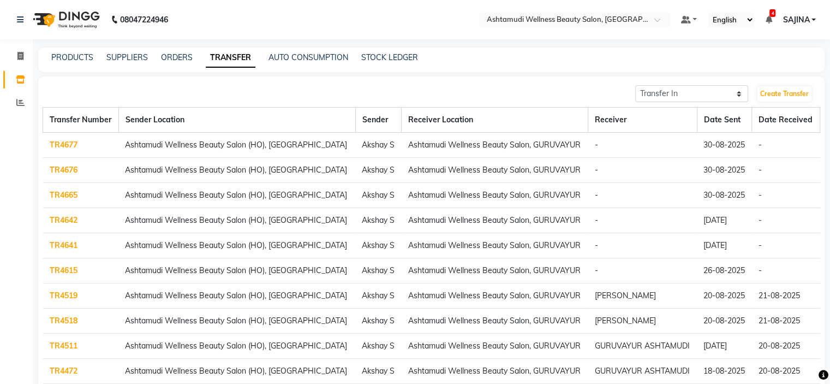
click at [61, 277] on td "TR4615" at bounding box center [81, 270] width 76 height 25
click at [66, 270] on link "TR4615" at bounding box center [64, 270] width 28 height 10
click at [63, 148] on link "TR4677" at bounding box center [64, 145] width 28 height 10
click at [60, 174] on link "TR4676" at bounding box center [64, 170] width 28 height 10
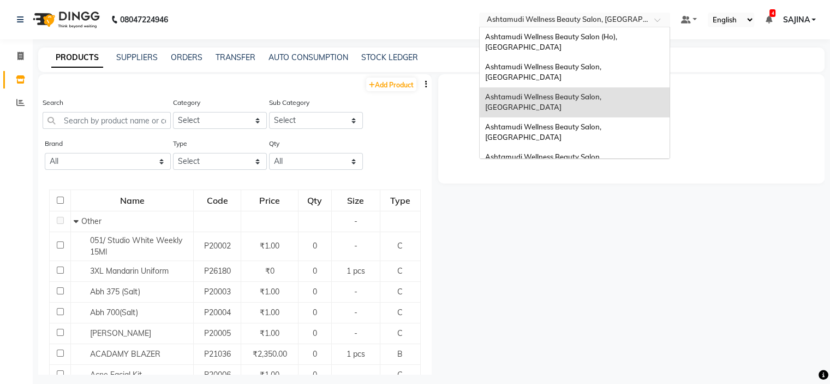
click at [631, 18] on input "text" at bounding box center [564, 20] width 158 height 11
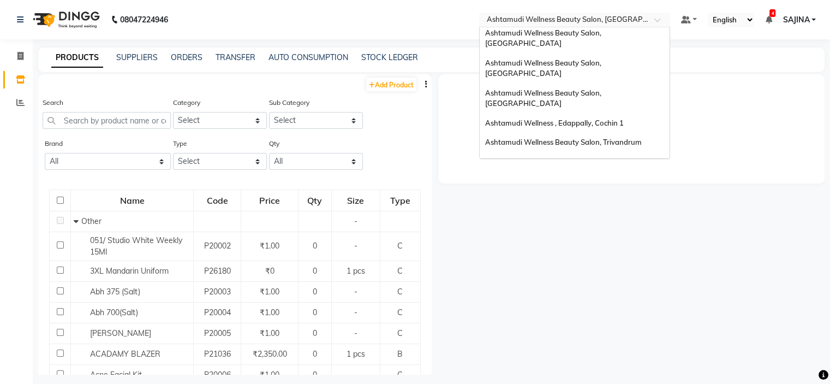
scroll to position [164, 0]
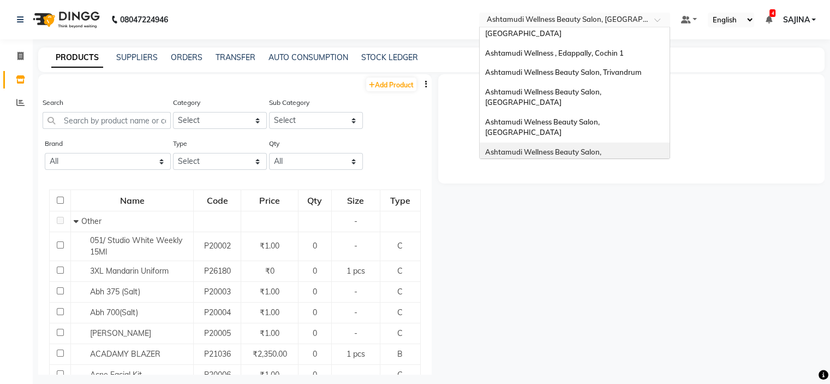
click at [602, 147] on span "Ashtamudi Wellness Beauty Salon, [GEOGRAPHIC_DATA]" at bounding box center [544, 157] width 118 height 20
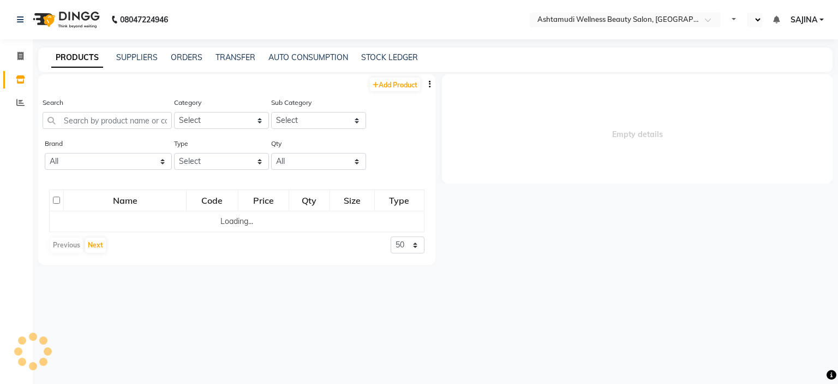
select select "en"
select select
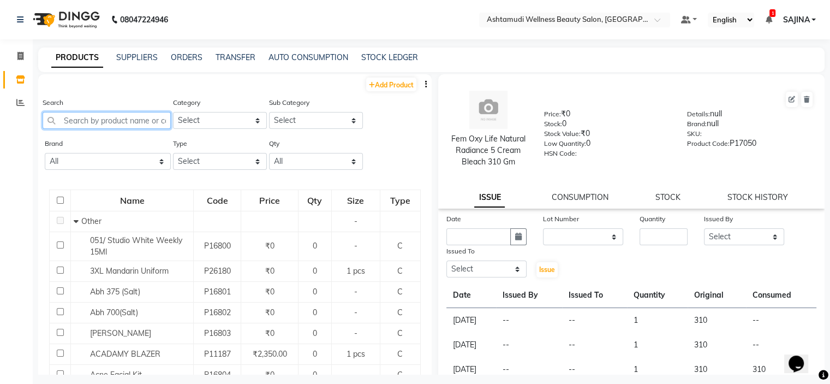
click at [83, 117] on input "text" at bounding box center [107, 120] width 128 height 17
click at [589, 22] on input "text" at bounding box center [564, 20] width 158 height 11
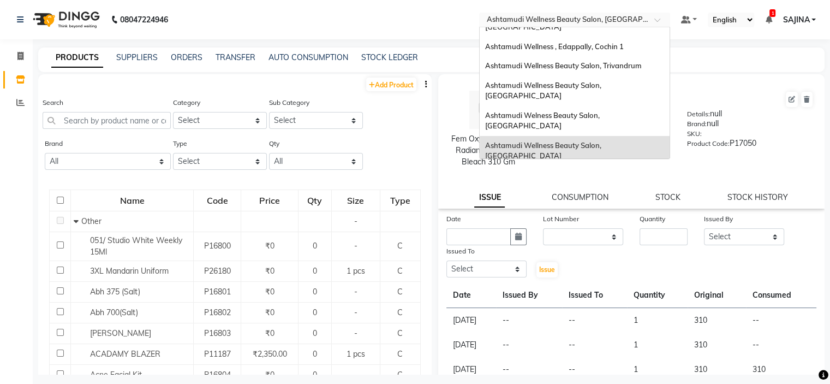
scroll to position [116, 0]
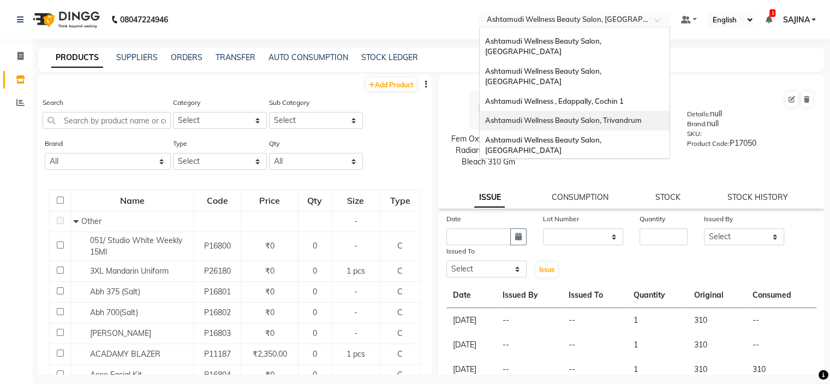
click at [589, 111] on div "Ashtamudi Wellness Beauty Salon, Trivandrum" at bounding box center [575, 121] width 190 height 20
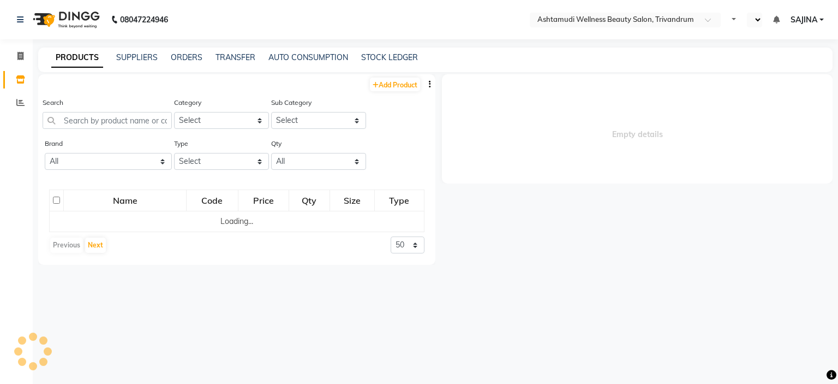
select select "en"
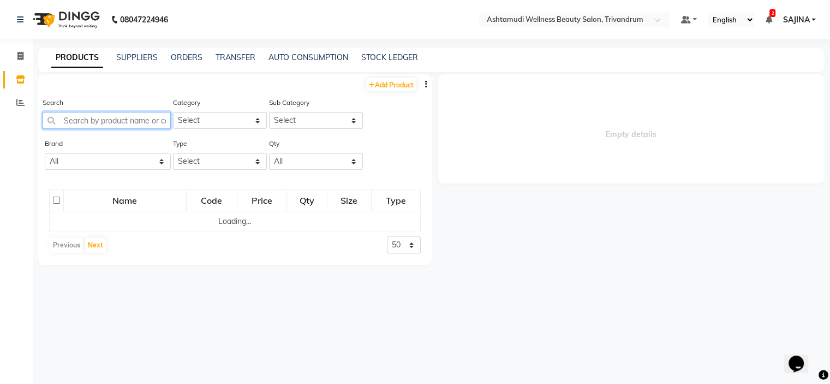
click at [78, 120] on input "text" at bounding box center [107, 120] width 128 height 17
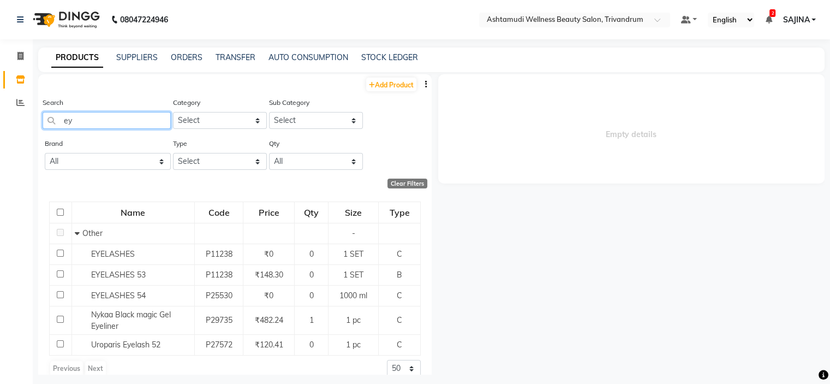
type input "e"
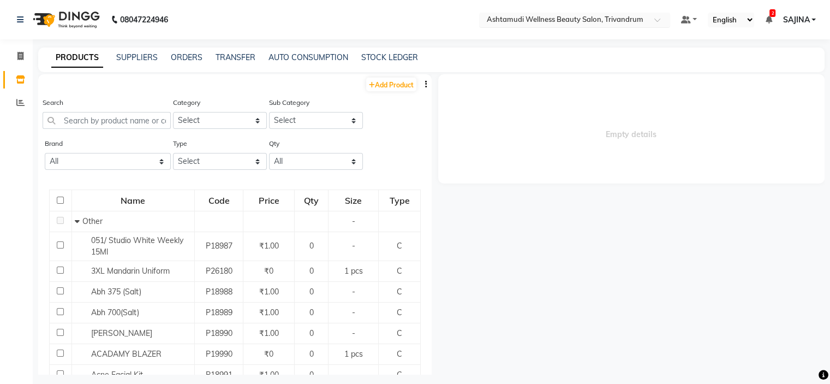
click at [632, 19] on input "text" at bounding box center [564, 20] width 158 height 11
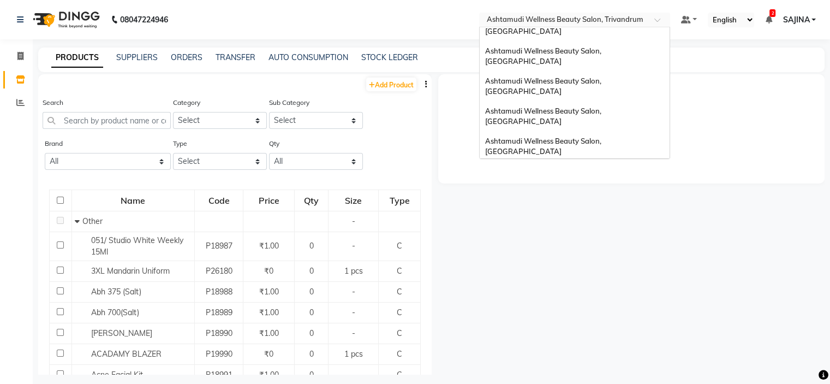
scroll to position [26, 0]
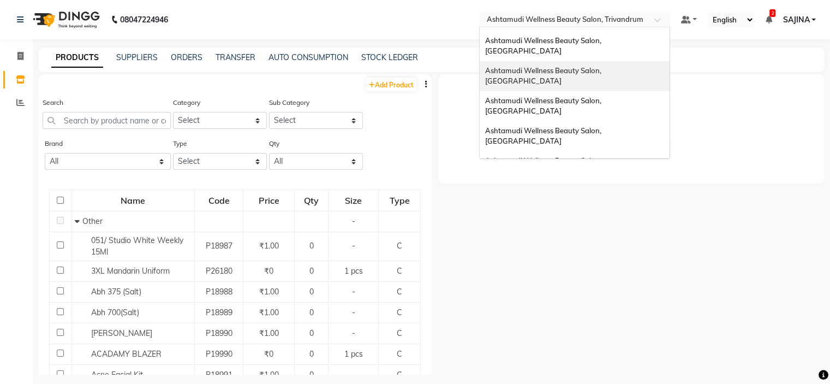
click at [588, 66] on span "Ashtamudi Wellness Beauty Salon, [GEOGRAPHIC_DATA]" at bounding box center [544, 76] width 118 height 20
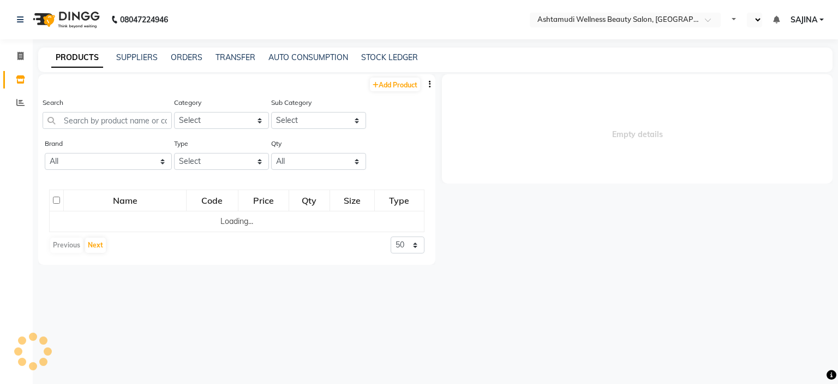
select select "en"
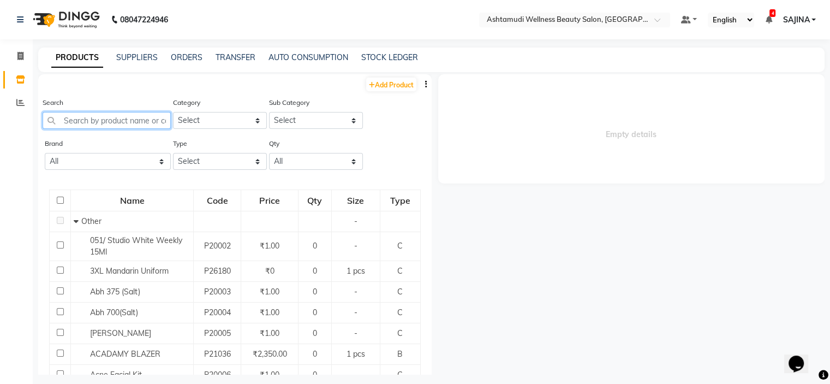
click at [91, 124] on input "text" at bounding box center [107, 120] width 128 height 17
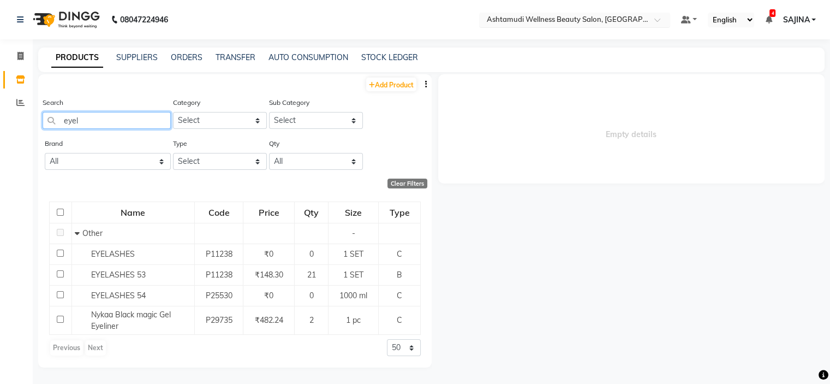
type input "eyel"
click at [566, 17] on input "text" at bounding box center [564, 20] width 158 height 11
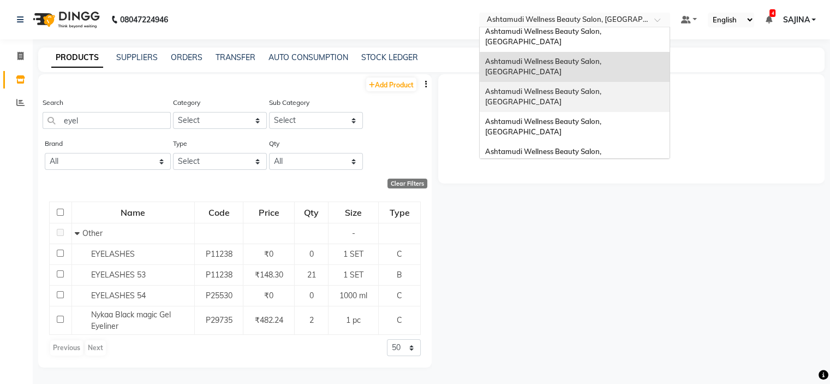
scroll to position [55, 0]
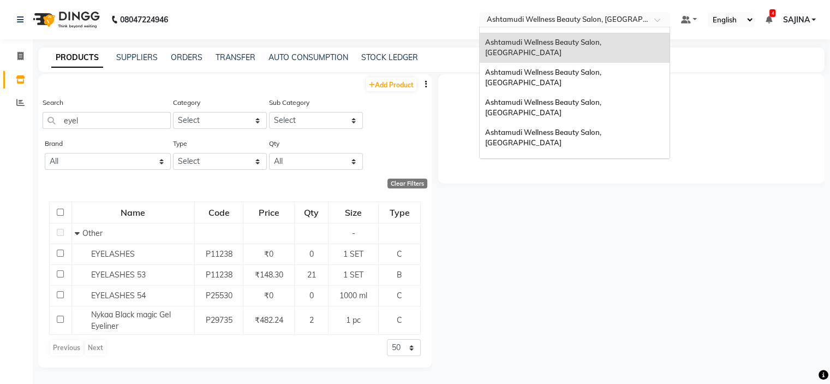
click at [581, 192] on div "Ashtamudi Wellness Beauty Salon, [GEOGRAPHIC_DATA]" at bounding box center [575, 207] width 190 height 30
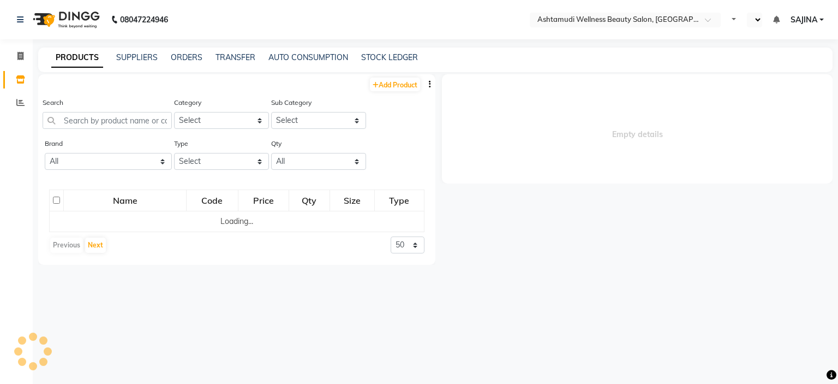
select select "en"
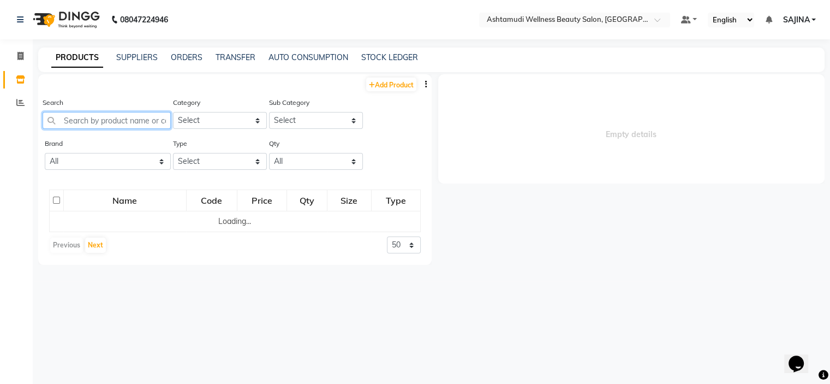
click at [92, 126] on input "text" at bounding box center [107, 120] width 128 height 17
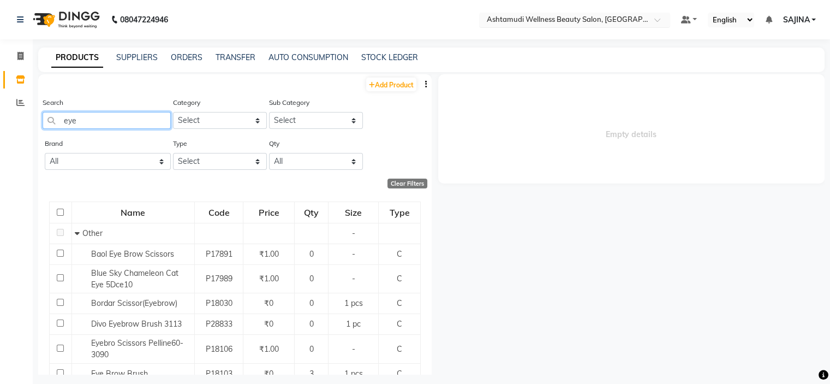
type input "eye"
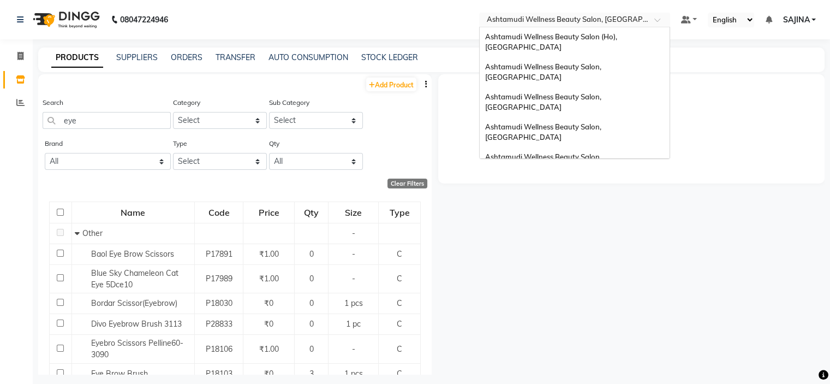
click at [579, 17] on input "text" at bounding box center [564, 20] width 158 height 11
click at [571, 182] on span "Ashtamudi Wellness Beauty Salon, [GEOGRAPHIC_DATA]" at bounding box center [544, 192] width 118 height 20
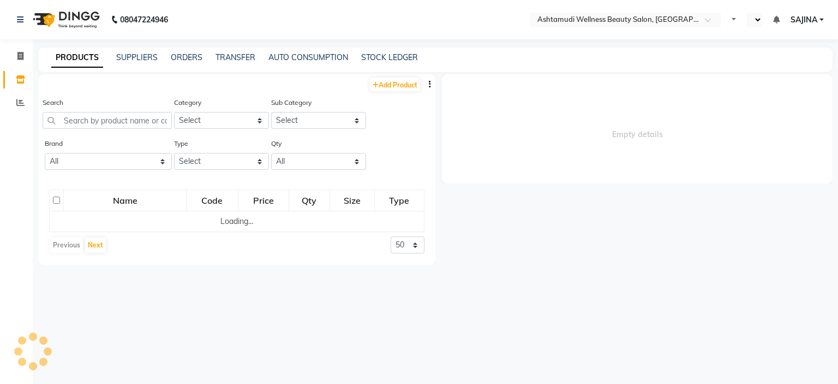
select select "en"
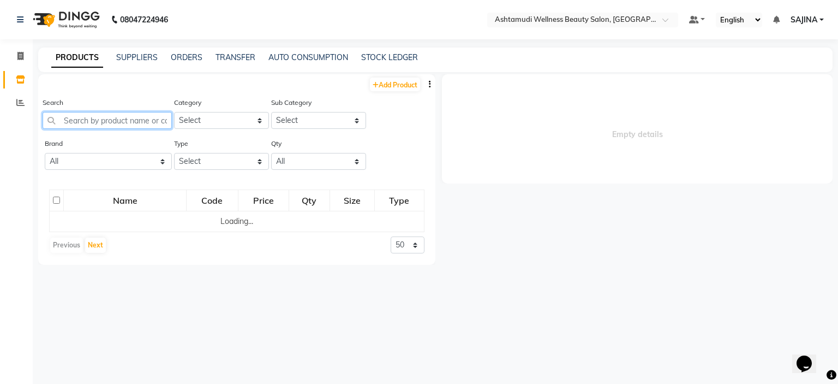
click at [78, 115] on input "text" at bounding box center [107, 120] width 129 height 17
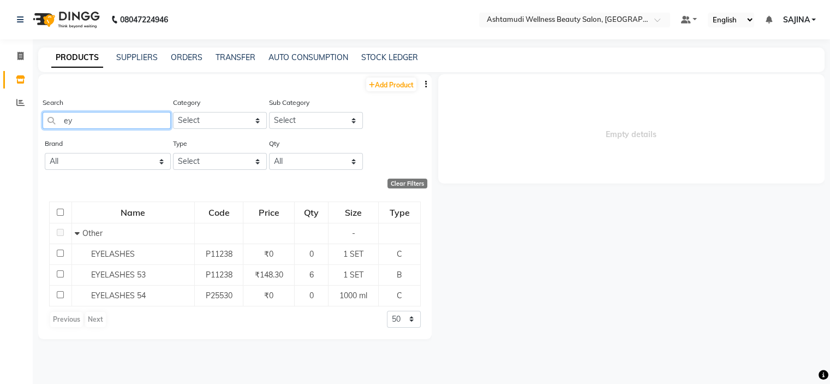
type input "e"
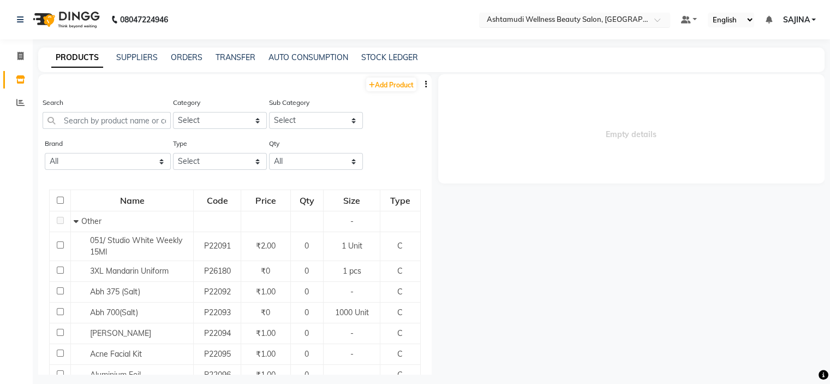
click at [618, 17] on input "text" at bounding box center [564, 20] width 158 height 11
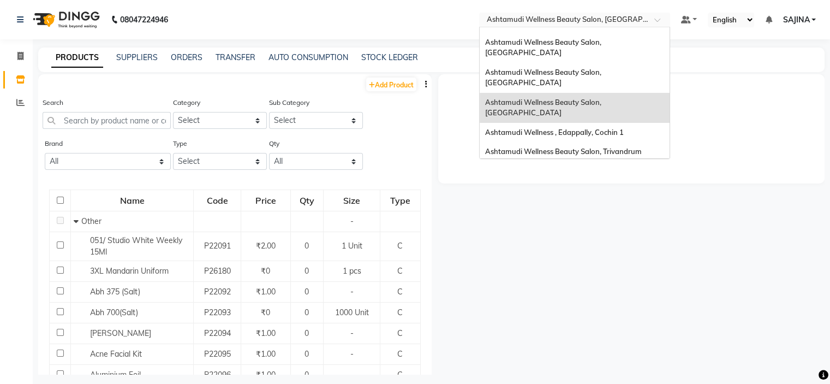
scroll to position [109, 0]
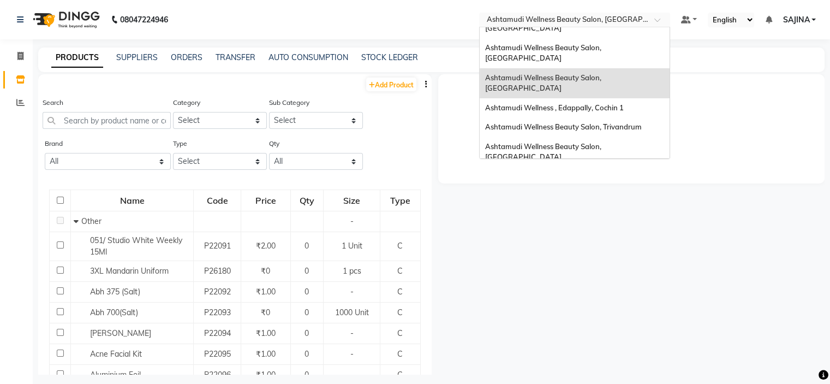
click at [600, 172] on span "Ashtamudi Welness Beauty Salon, [GEOGRAPHIC_DATA]" at bounding box center [543, 182] width 116 height 20
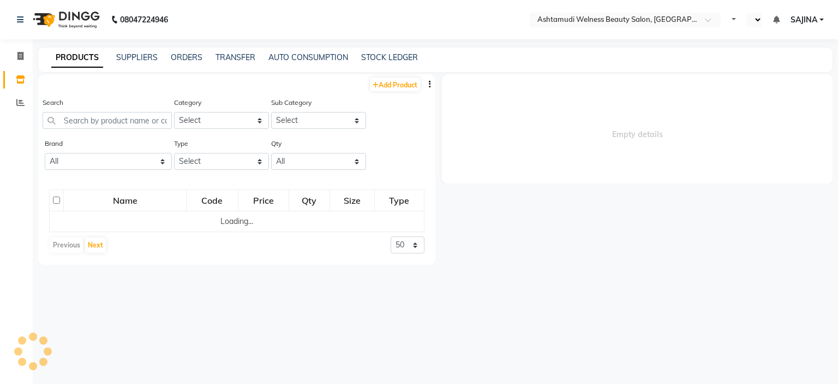
select select "en"
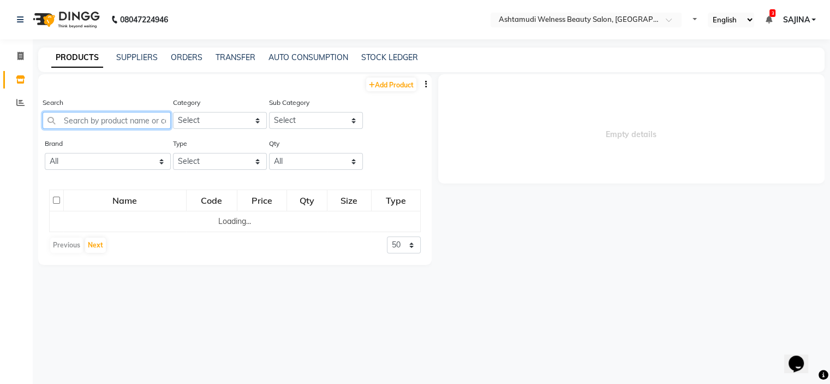
click at [76, 119] on input "text" at bounding box center [107, 120] width 128 height 17
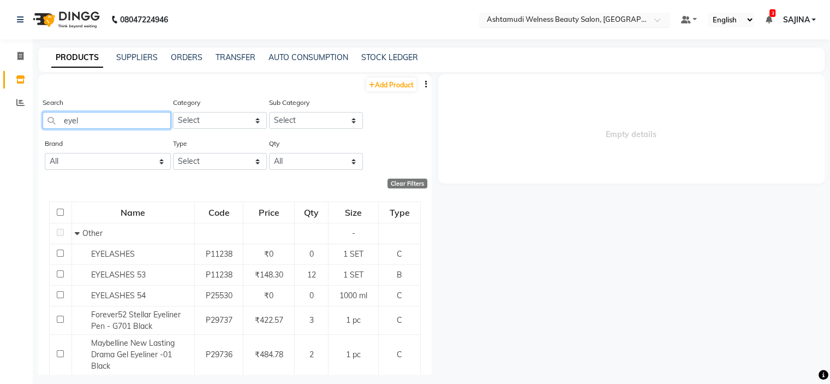
type input "eyel"
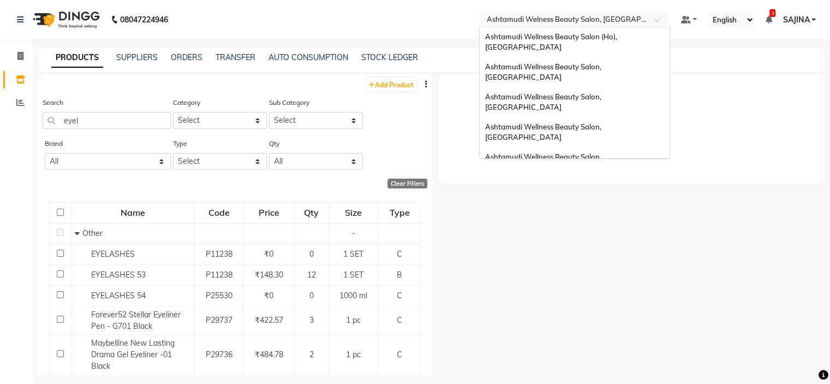
click at [618, 15] on input "text" at bounding box center [564, 20] width 158 height 11
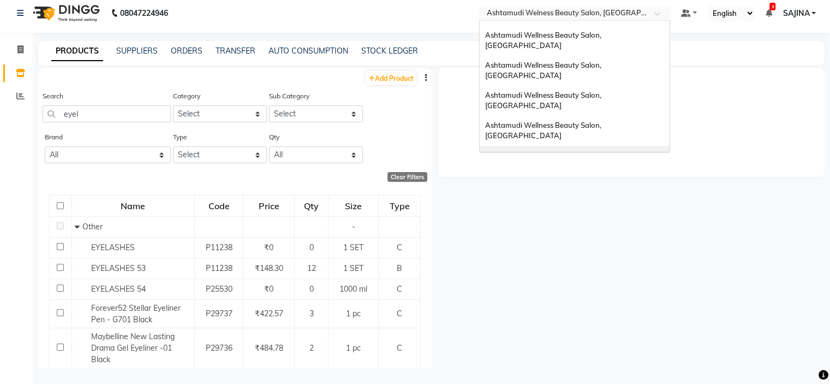
scroll to position [7, 0]
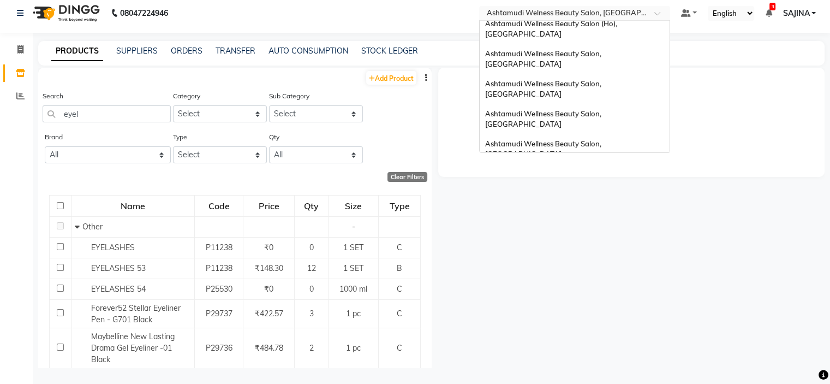
click at [492, 240] on div "Empty details" at bounding box center [629, 218] width 394 height 300
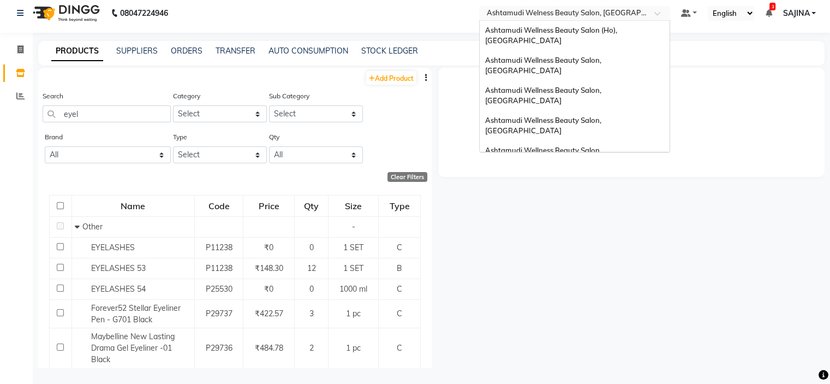
click at [638, 11] on input "text" at bounding box center [564, 14] width 158 height 11
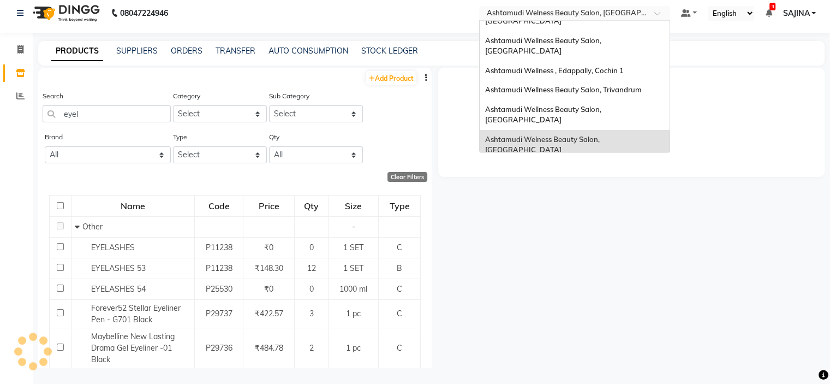
scroll to position [170, 0]
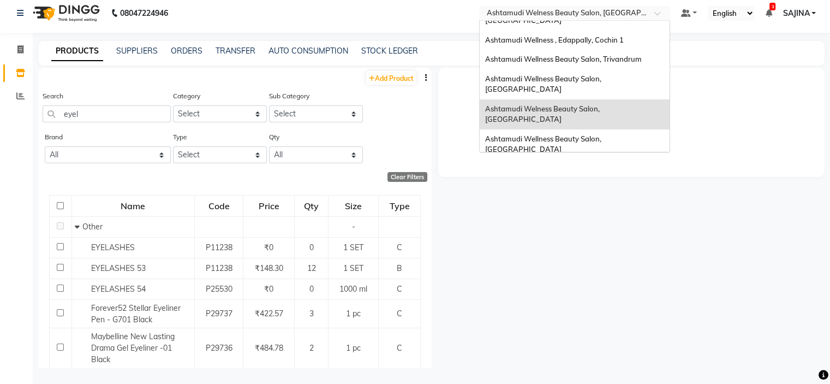
click at [549, 243] on span "Ashtamudi Unisex Salon, Dreams Mall, Dreams Mall Kottiyam" at bounding box center [571, 253] width 173 height 20
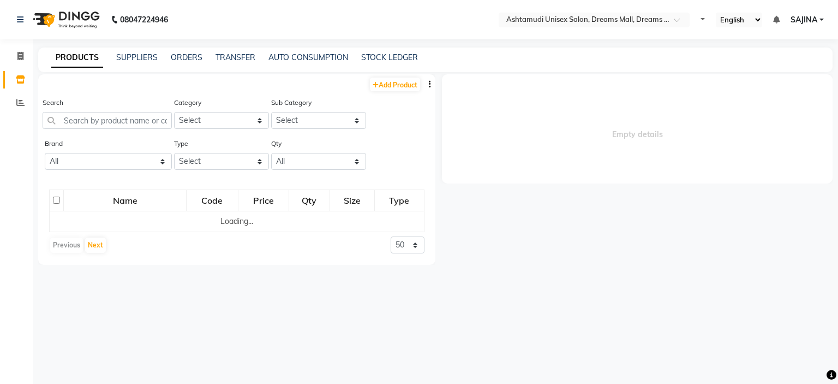
select select "en"
click at [69, 117] on input "text" at bounding box center [107, 120] width 128 height 17
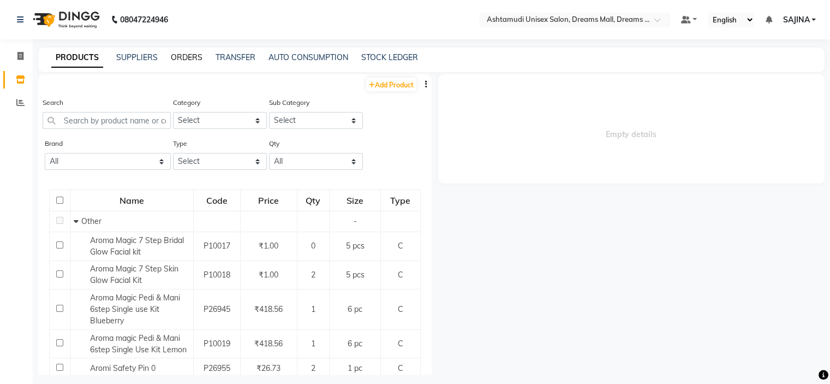
click at [181, 53] on link "ORDERS" at bounding box center [187, 57] width 32 height 10
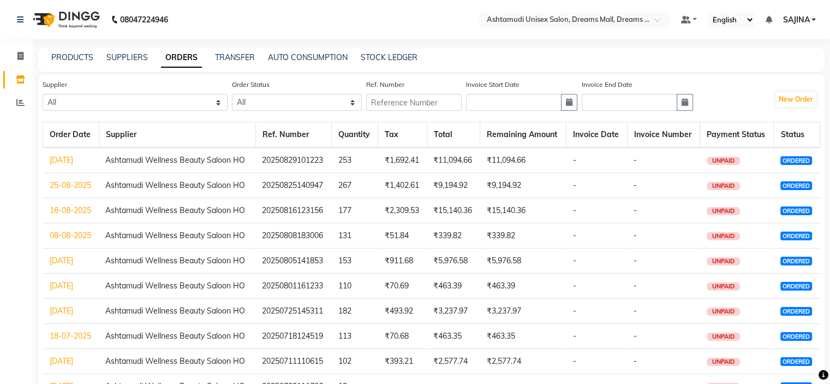
click at [63, 182] on link "25-08-2025" at bounding box center [70, 185] width 41 height 10
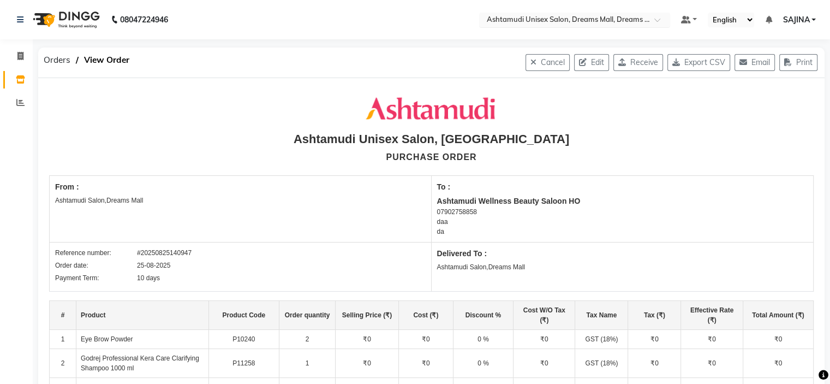
click at [623, 22] on input "text" at bounding box center [564, 20] width 158 height 11
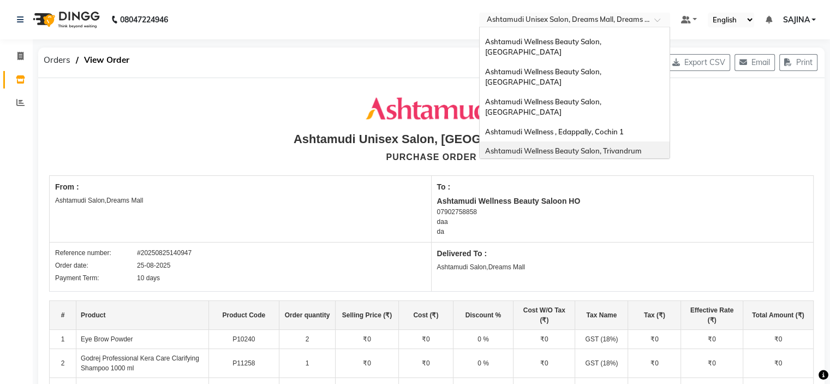
scroll to position [61, 0]
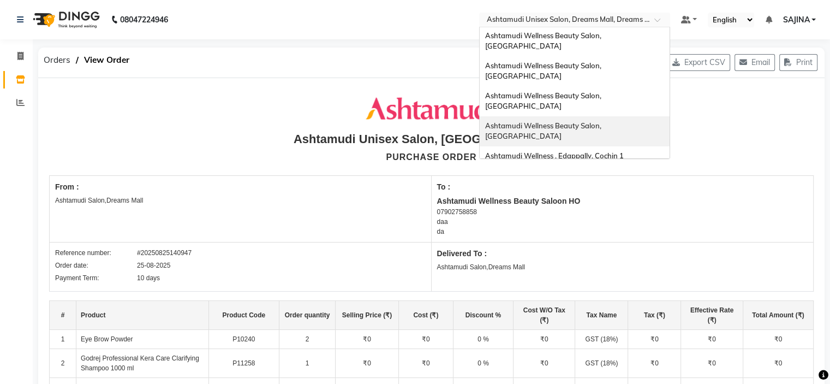
click at [593, 121] on span "Ashtamudi Wellness Beauty Salon, [GEOGRAPHIC_DATA]" at bounding box center [544, 131] width 118 height 20
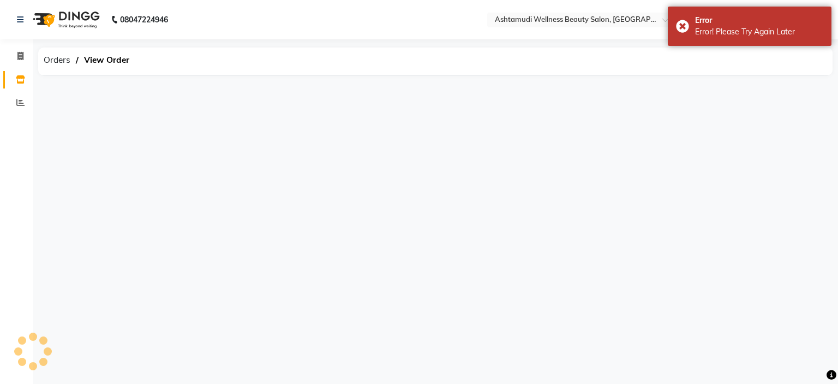
select select "en"
click at [59, 60] on span "Orders" at bounding box center [57, 60] width 38 height 20
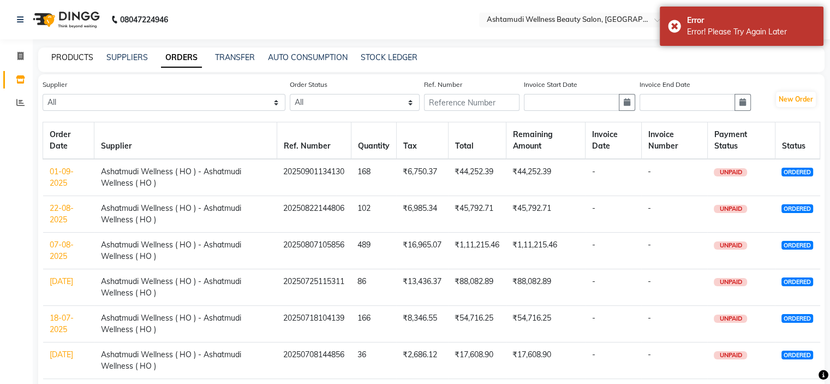
click at [73, 54] on link "PRODUCTS" at bounding box center [72, 57] width 42 height 10
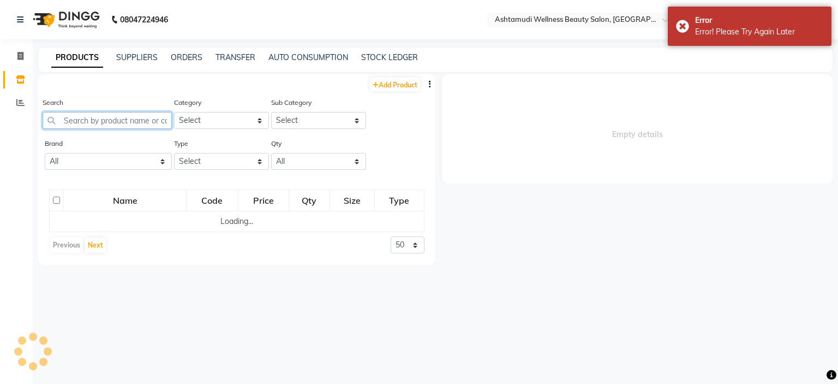
click at [82, 122] on input "text" at bounding box center [107, 120] width 129 height 17
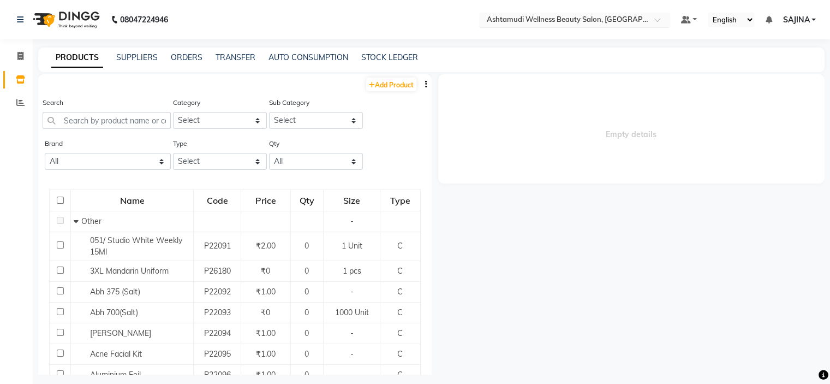
click at [625, 18] on input "text" at bounding box center [564, 20] width 158 height 11
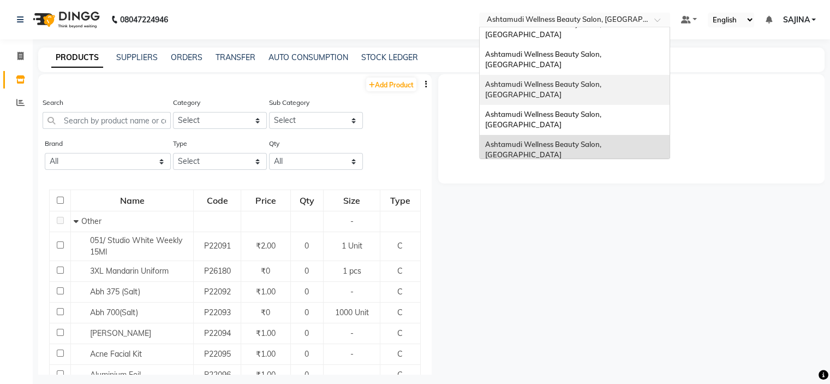
scroll to position [109, 0]
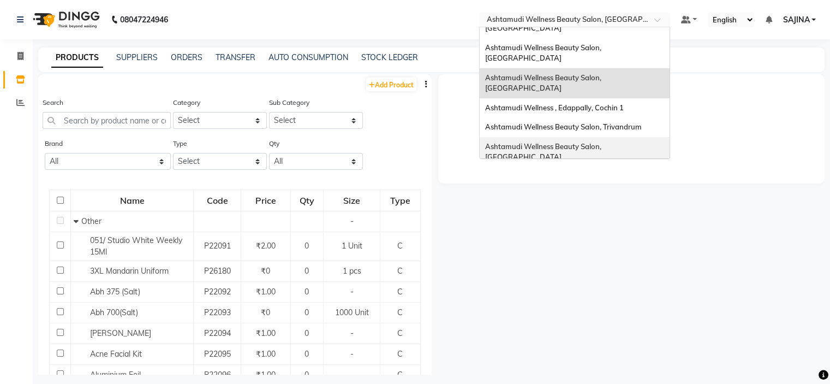
click at [594, 142] on span "Ashtamudi Wellness Beauty Salon, [GEOGRAPHIC_DATA]" at bounding box center [544, 152] width 118 height 20
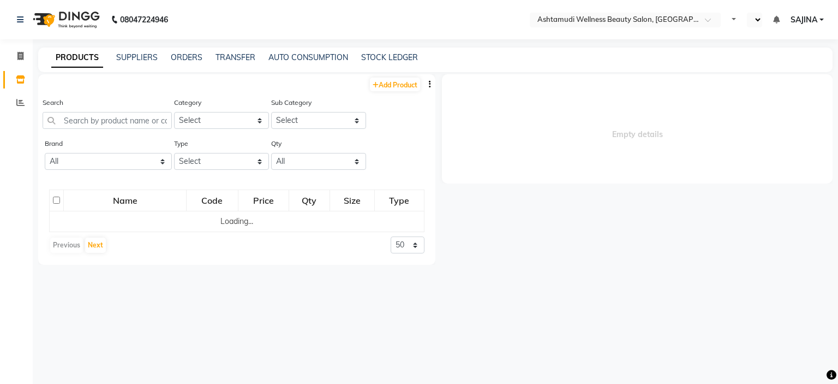
select select "en"
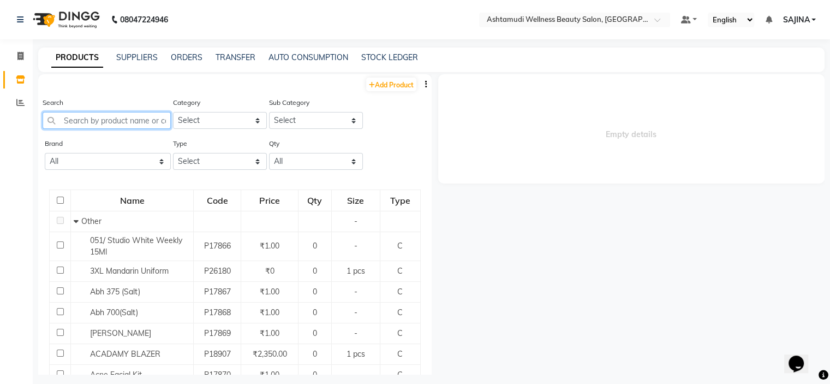
click at [106, 114] on input "text" at bounding box center [107, 120] width 128 height 17
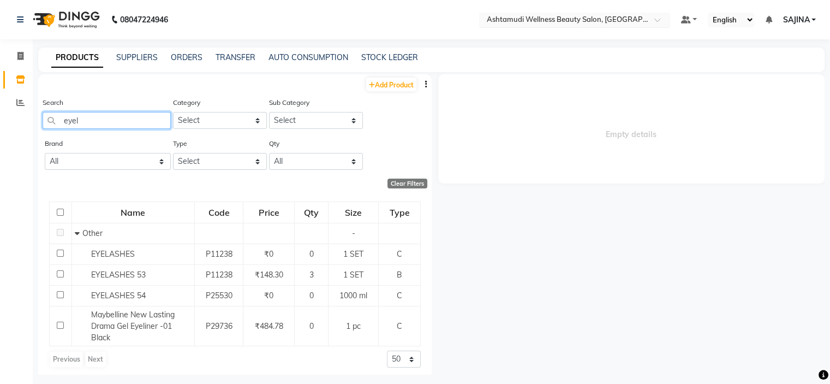
type input "eyel"
click at [633, 18] on input "text" at bounding box center [564, 20] width 158 height 11
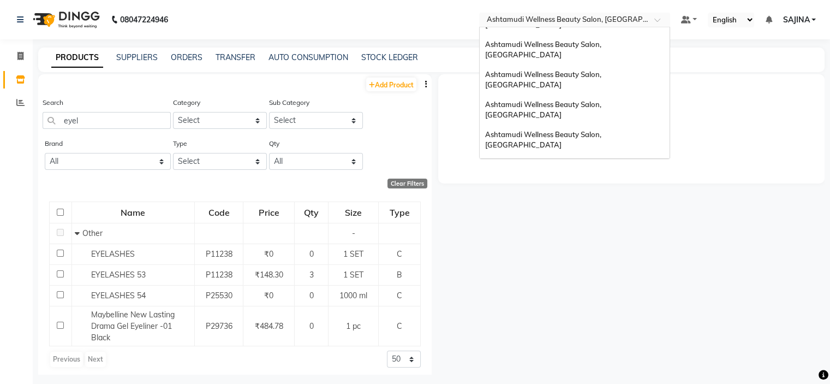
scroll to position [46, 0]
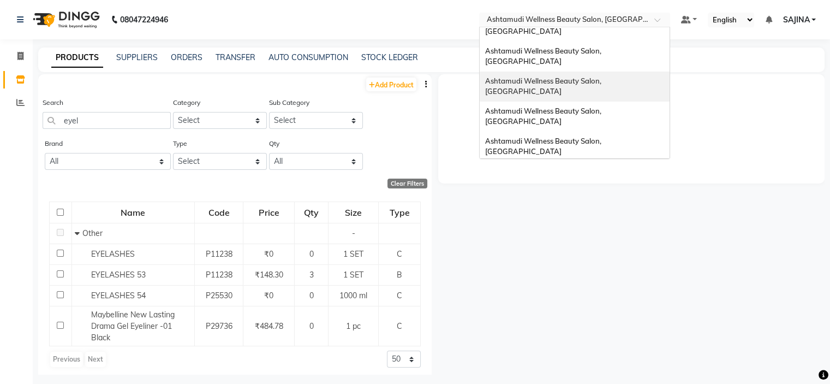
click at [603, 76] on span "Ashtamudi Wellness Beauty Salon, [GEOGRAPHIC_DATA]" at bounding box center [544, 86] width 118 height 20
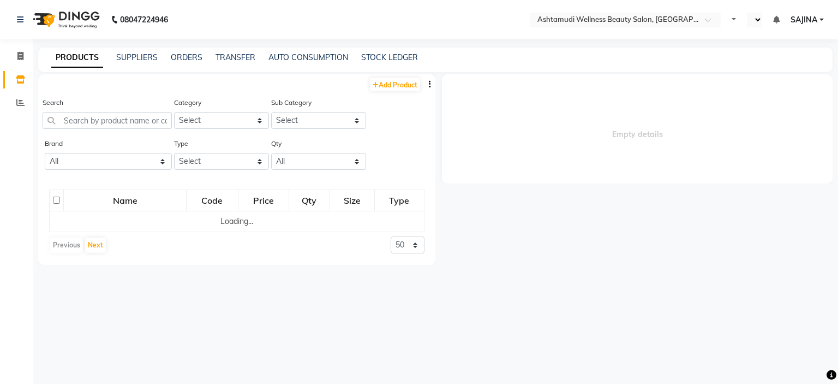
select select "en"
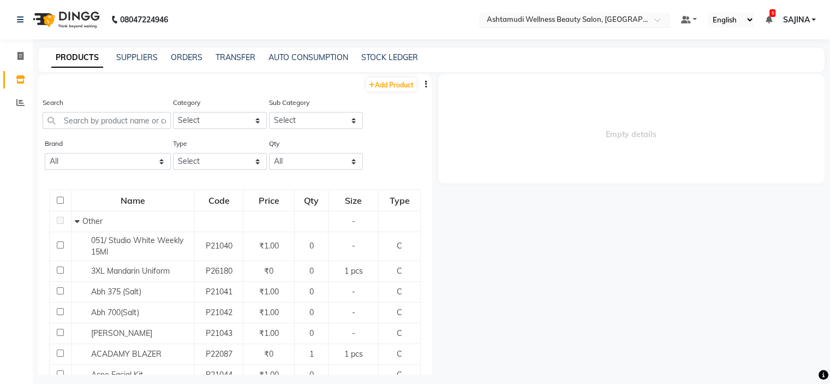
click at [610, 23] on input "text" at bounding box center [564, 20] width 158 height 11
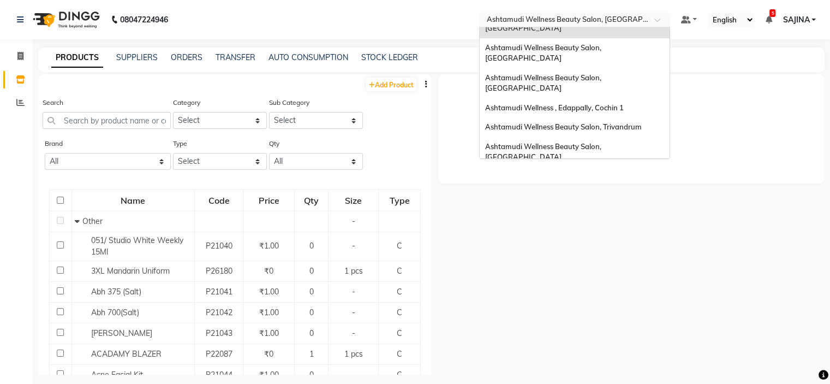
scroll to position [55, 0]
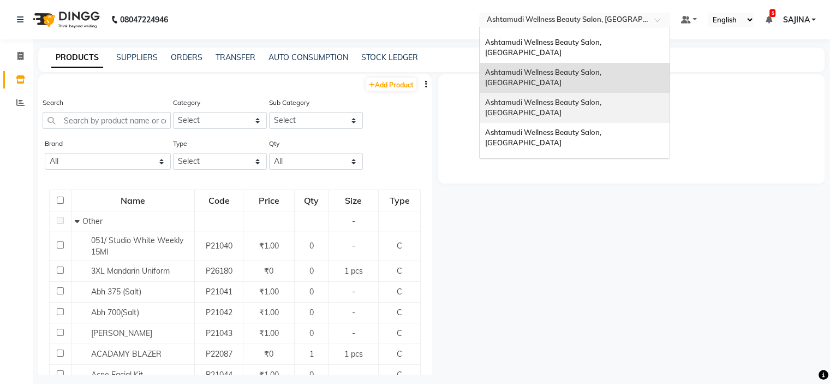
click at [601, 98] on span "Ashtamudi Wellness Beauty Salon, [GEOGRAPHIC_DATA]" at bounding box center [544, 108] width 118 height 20
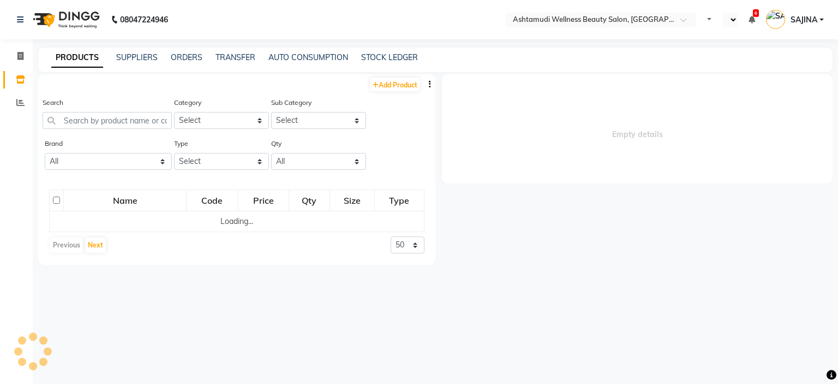
select select "en"
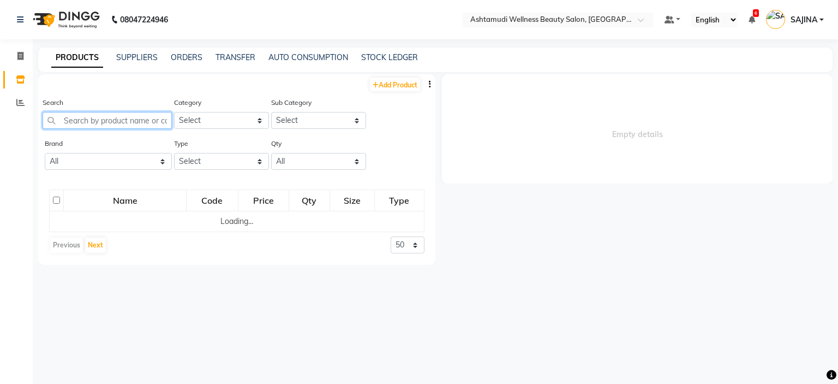
click at [85, 120] on input "text" at bounding box center [107, 120] width 129 height 17
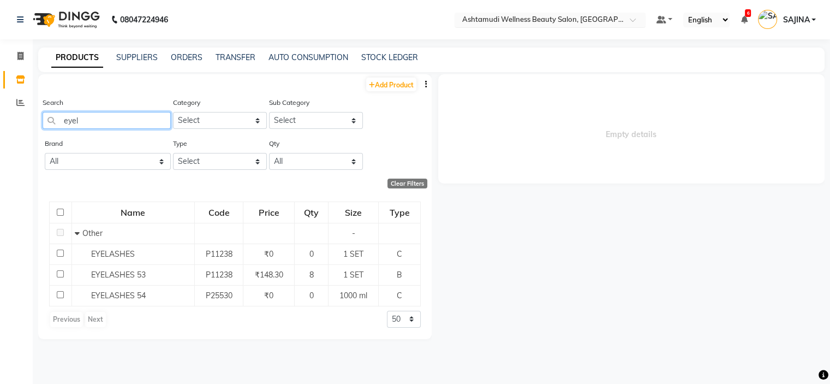
type input "eyel"
click at [557, 19] on input "text" at bounding box center [539, 20] width 158 height 11
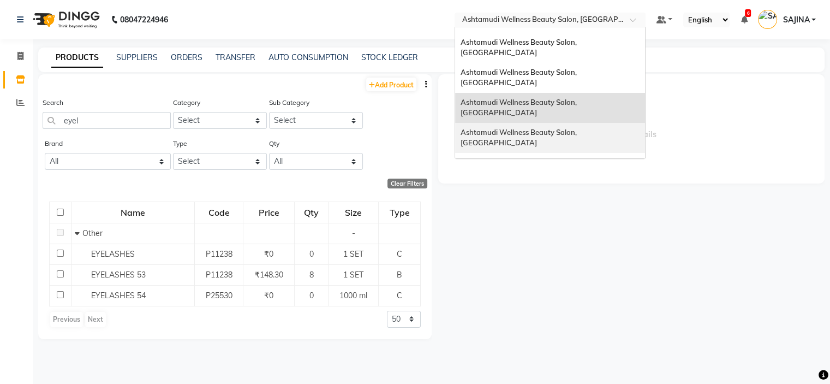
scroll to position [109, 0]
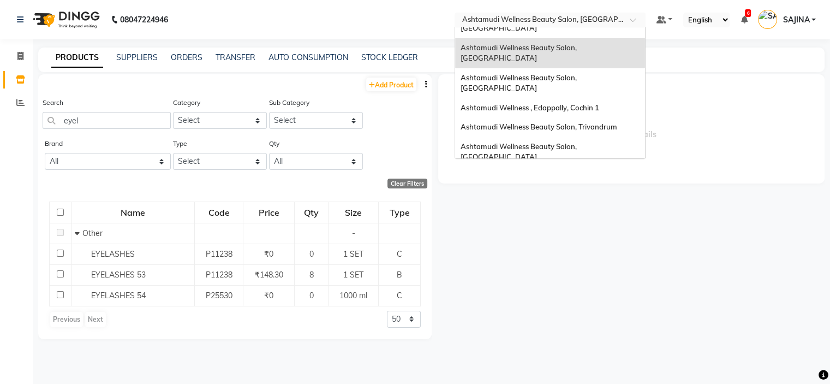
click at [579, 232] on span "Ashtamudi Wellness Beauty Salon, Calicut" at bounding box center [520, 242] width 118 height 20
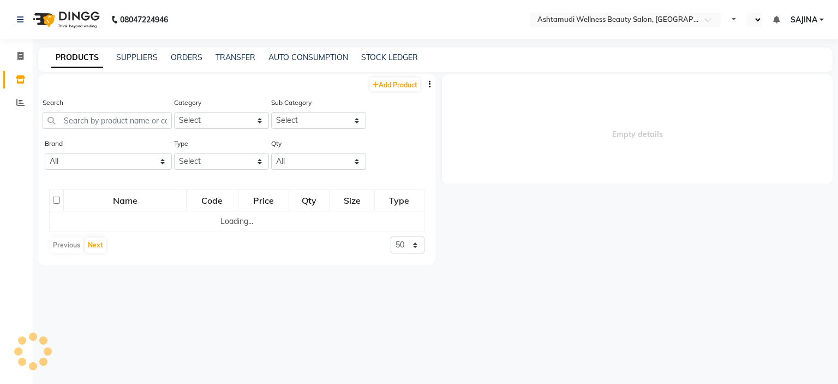
select select "en"
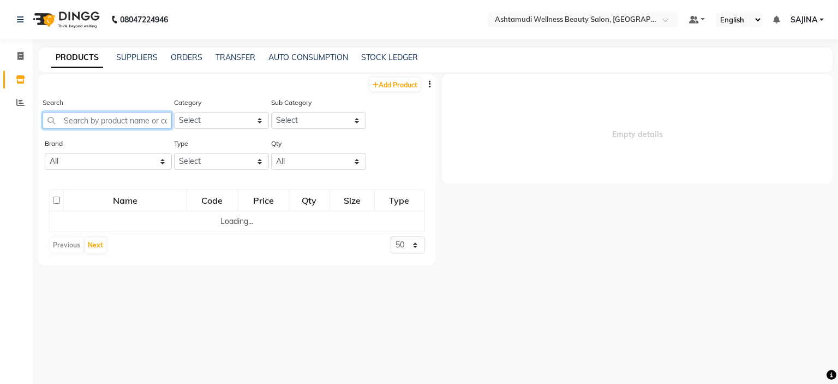
click at [64, 118] on input "text" at bounding box center [107, 120] width 129 height 17
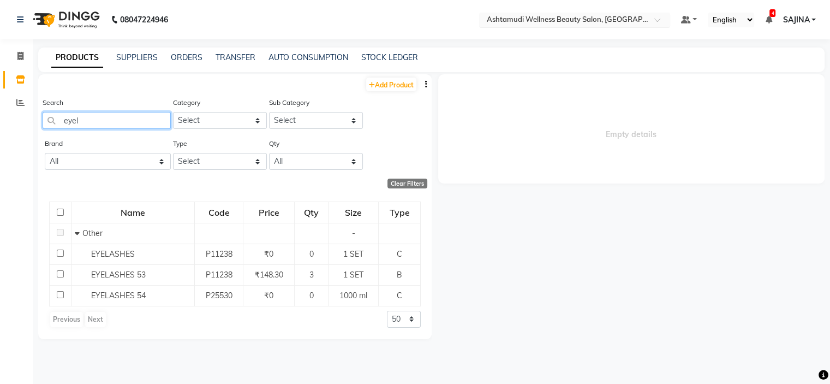
type input "eyel"
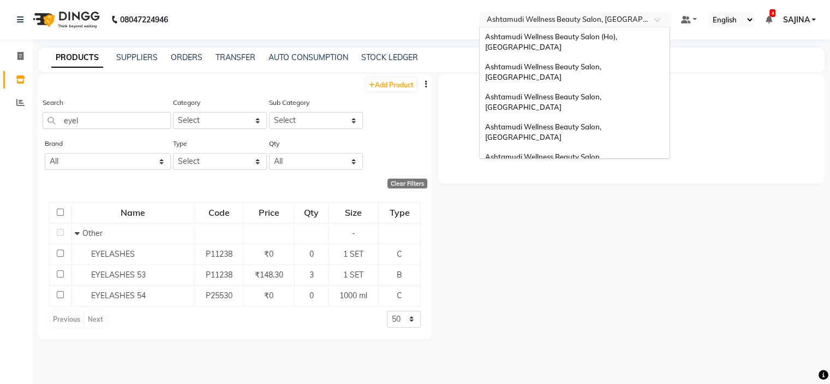
click at [550, 23] on input "text" at bounding box center [564, 20] width 158 height 11
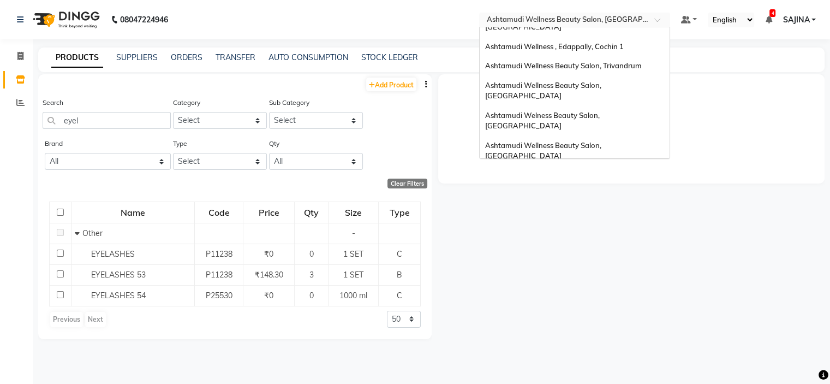
click at [540, 201] on span "Ashtamudi Beauty Lounge, [GEOGRAPHIC_DATA]" at bounding box center [569, 205] width 169 height 9
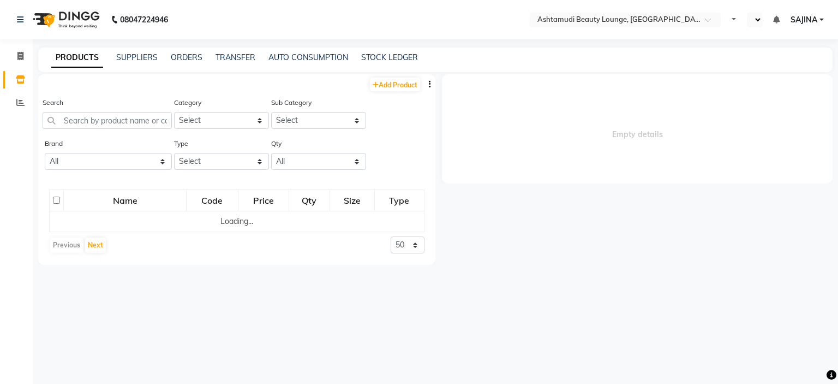
select select "en"
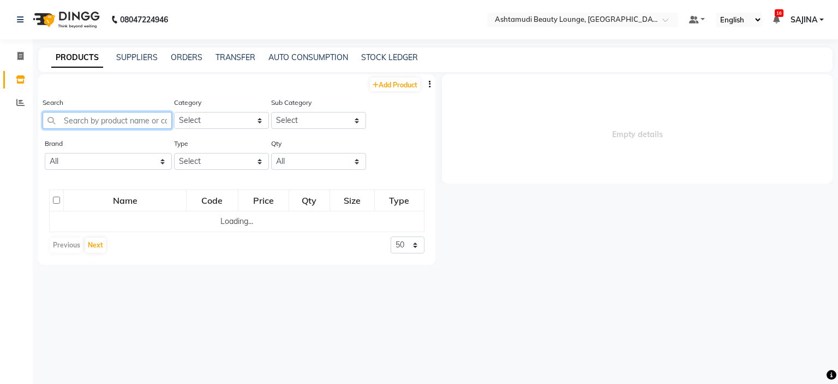
click at [103, 120] on input "text" at bounding box center [107, 120] width 129 height 17
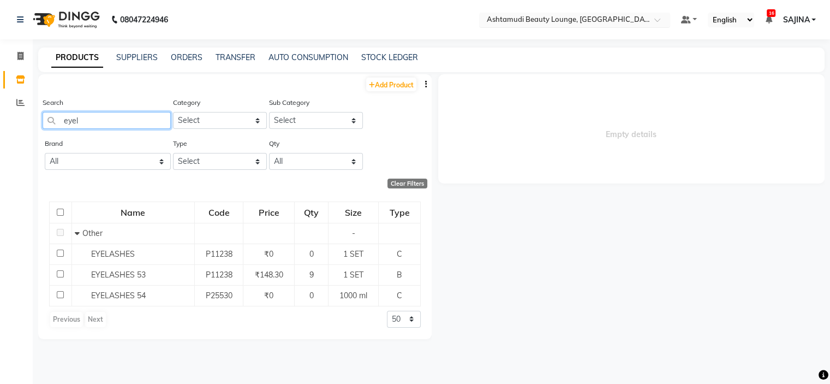
type input "eyel"
click at [580, 21] on input "text" at bounding box center [564, 20] width 158 height 11
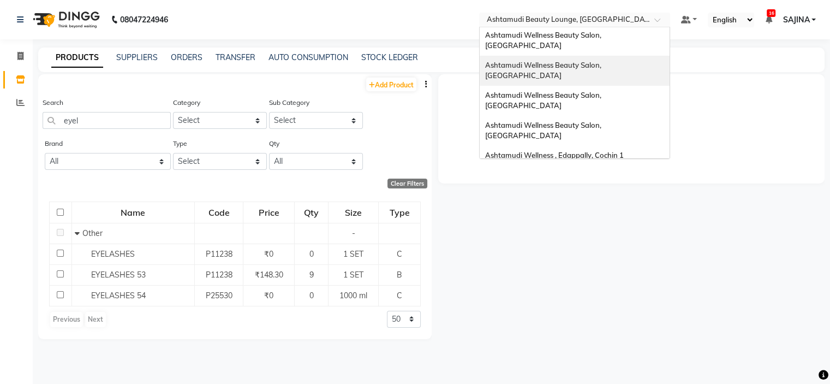
scroll to position [116, 0]
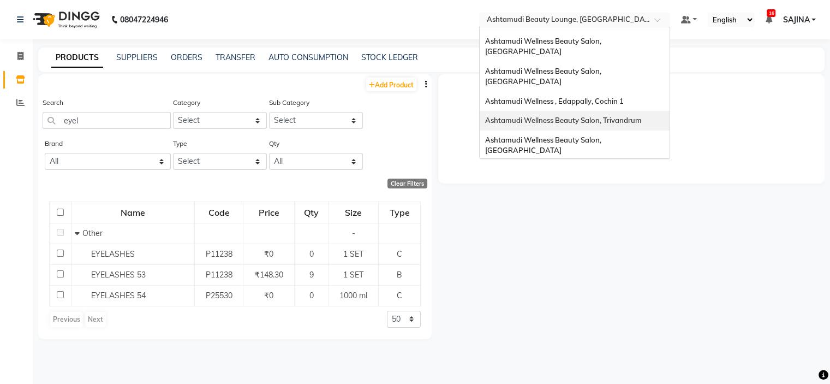
click at [589, 116] on span "Ashtamudi Wellness Beauty Salon, Trivandrum" at bounding box center [563, 120] width 157 height 9
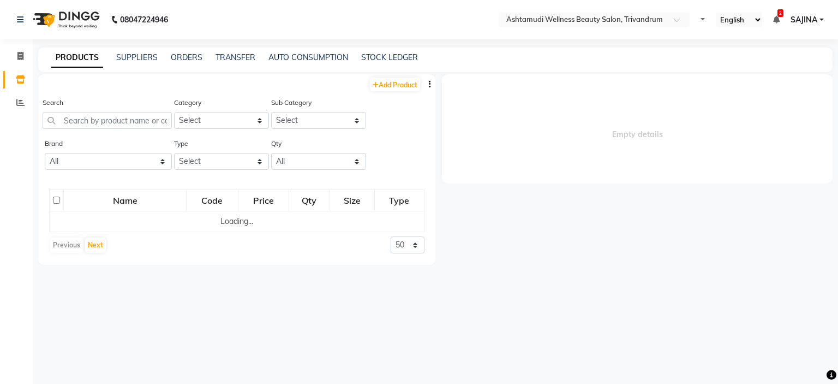
select select "en"
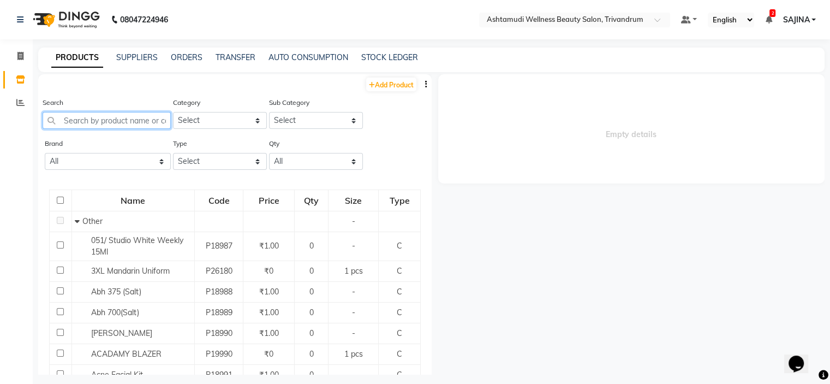
click at [88, 121] on input "text" at bounding box center [107, 120] width 128 height 17
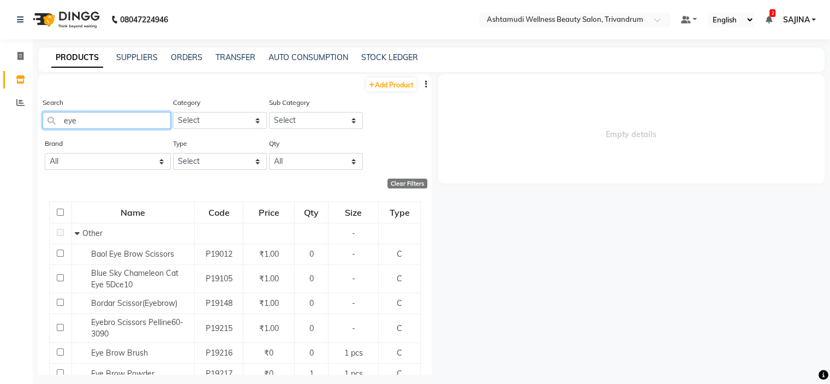
click at [107, 124] on input "eye" at bounding box center [107, 120] width 128 height 17
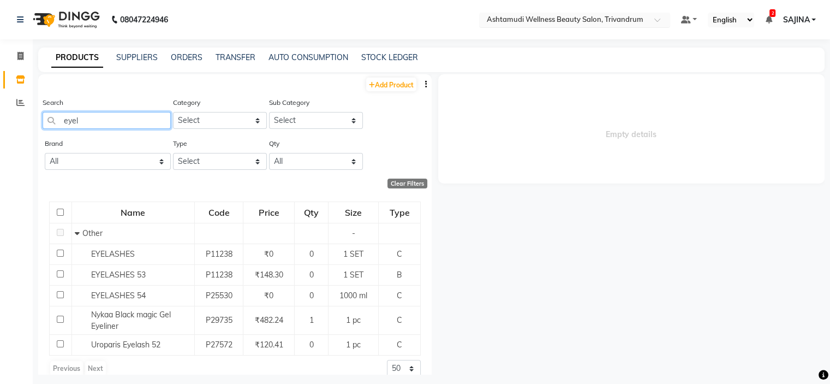
type input "eyel"
click at [605, 17] on input "text" at bounding box center [564, 20] width 158 height 11
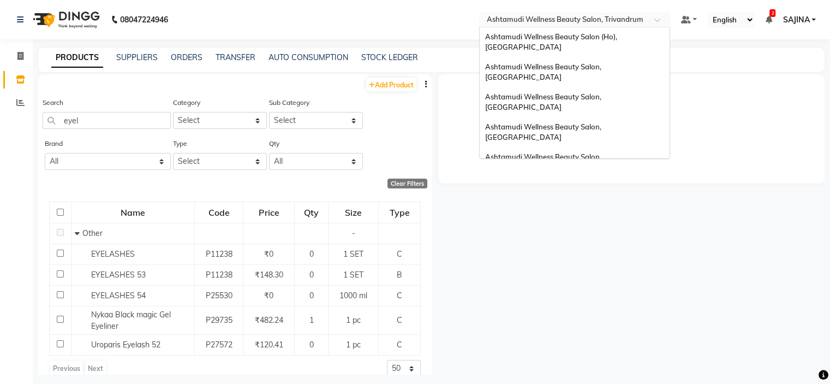
scroll to position [135, 0]
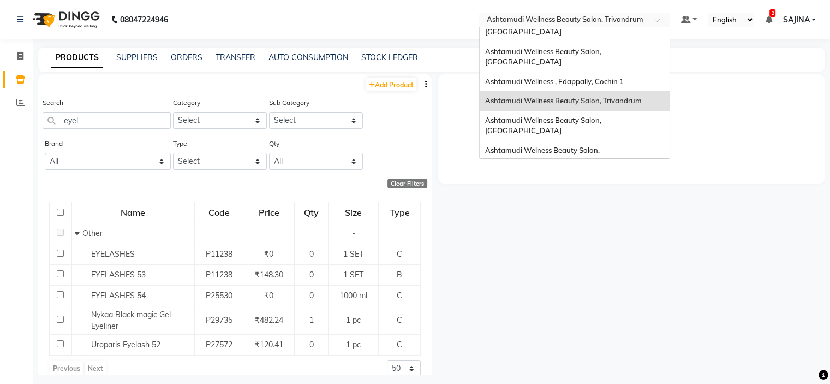
click at [616, 171] on div "Ashtamudi Wellness Beauty Salon, Cochin" at bounding box center [575, 186] width 190 height 30
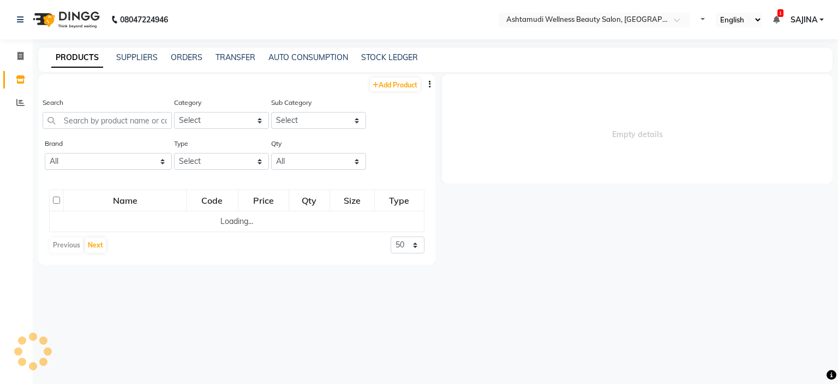
select select "en"
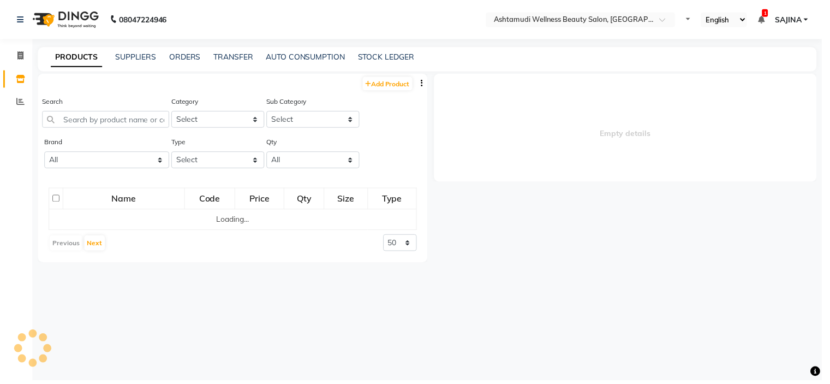
select select
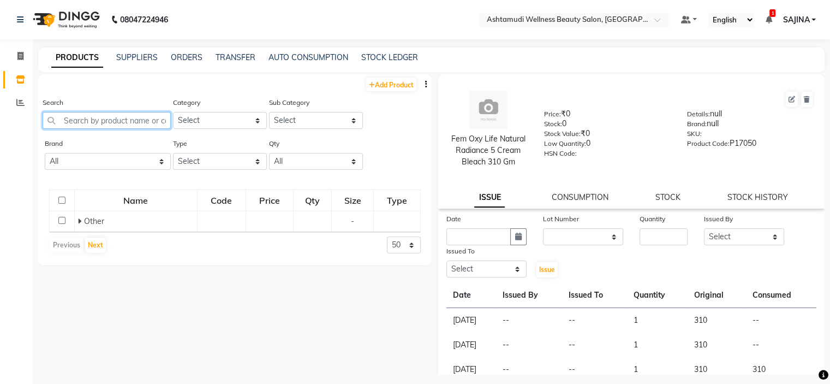
click at [65, 128] on input "text" at bounding box center [107, 120] width 128 height 17
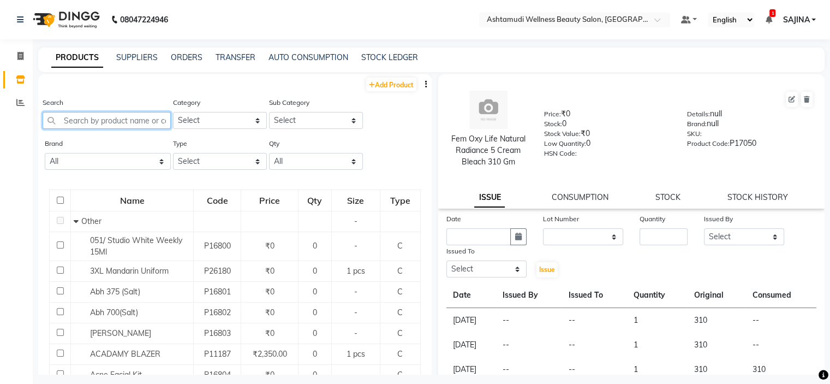
type input "k"
click at [185, 62] on link "ORDERS" at bounding box center [187, 57] width 32 height 10
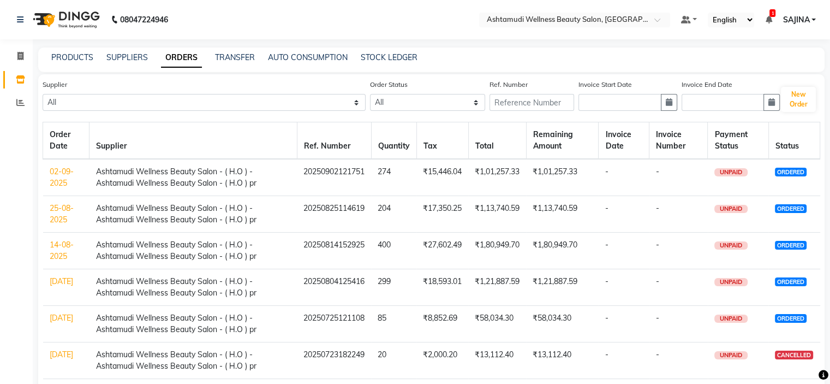
click at [59, 175] on link "02-09-2025" at bounding box center [62, 176] width 24 height 21
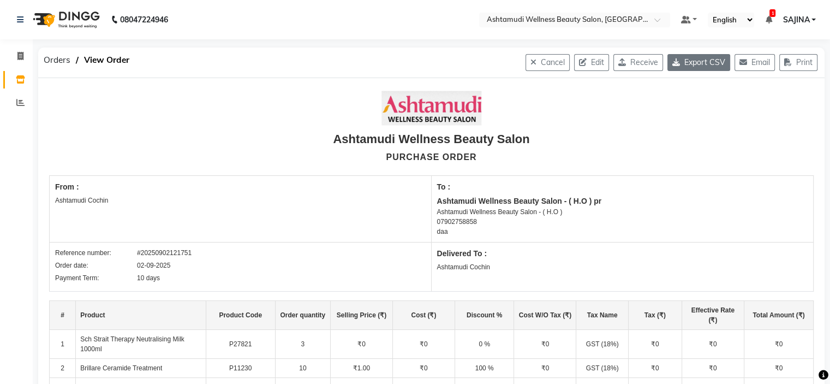
click at [683, 63] on button "Export CSV" at bounding box center [699, 62] width 63 height 17
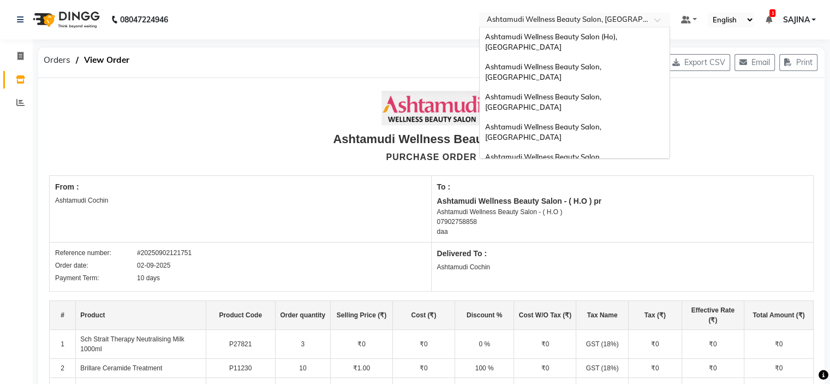
click at [574, 16] on input "text" at bounding box center [564, 20] width 158 height 11
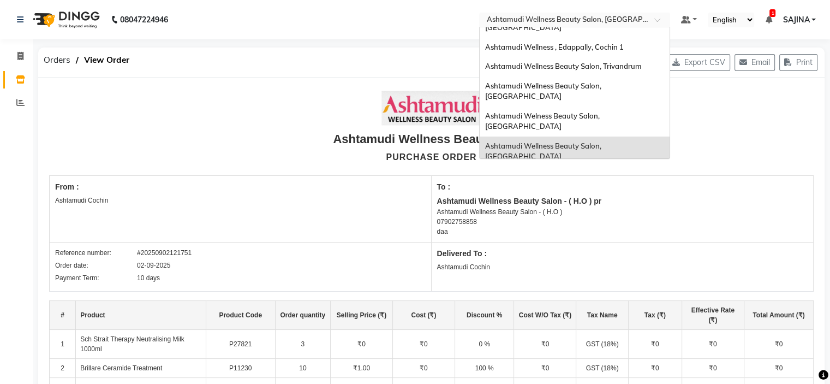
scroll to position [170, 0]
click at [544, 220] on span "Ashtamudi Wellness Beauty Salon, [GEOGRAPHIC_DATA]" at bounding box center [544, 230] width 118 height 20
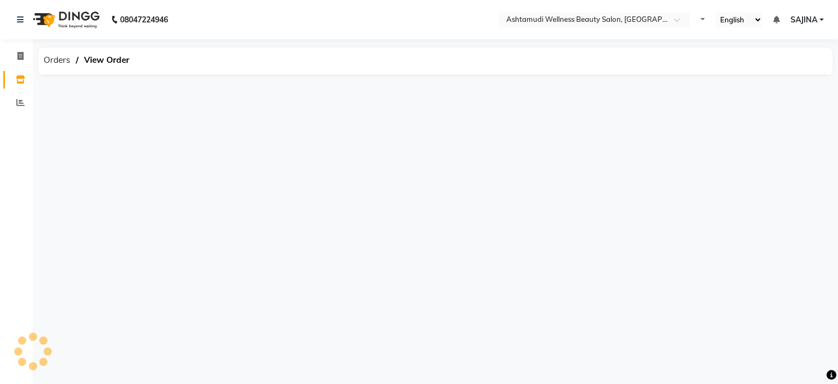
select select "en"
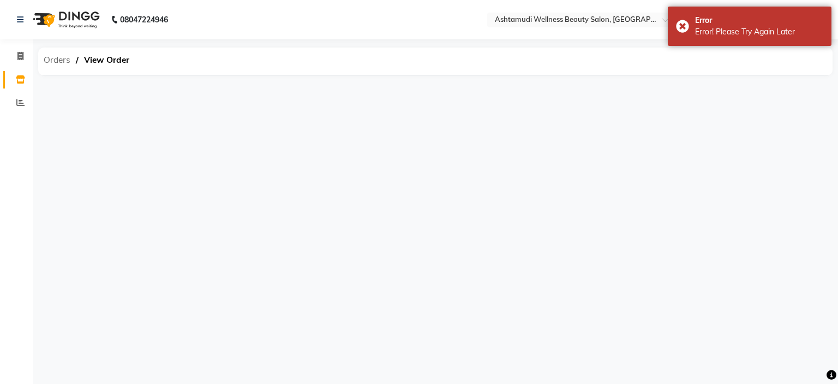
click at [47, 59] on span "Orders" at bounding box center [57, 60] width 38 height 20
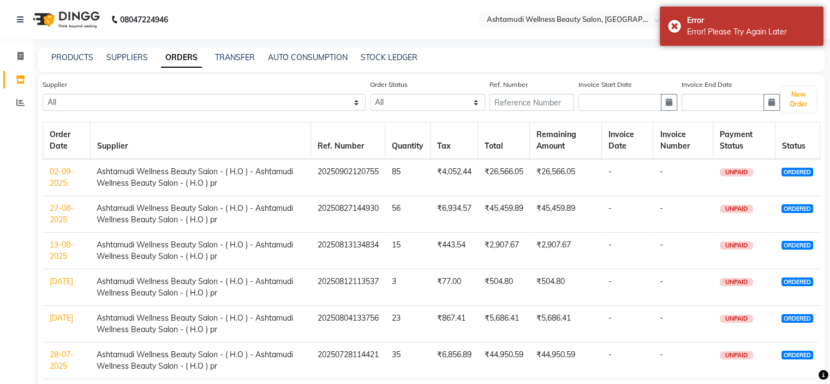
click at [56, 181] on link "02-09-2025" at bounding box center [62, 176] width 24 height 21
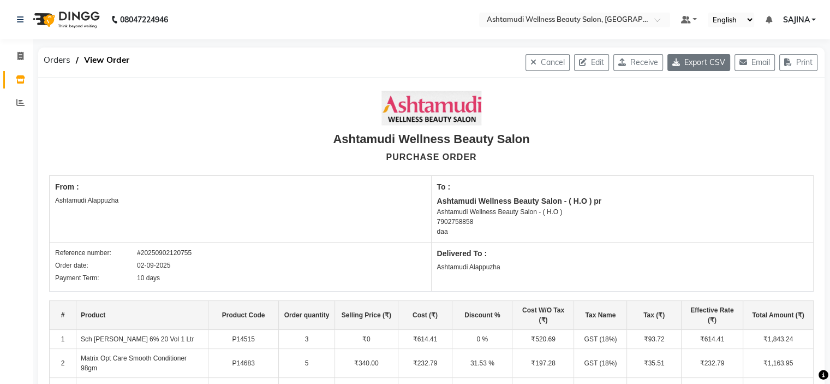
click at [684, 65] on button "Export CSV" at bounding box center [699, 62] width 63 height 17
click at [633, 21] on input "text" at bounding box center [564, 20] width 158 height 11
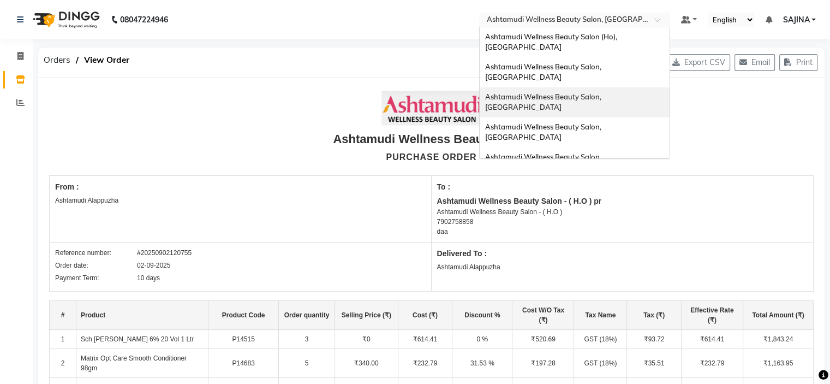
scroll to position [55, 0]
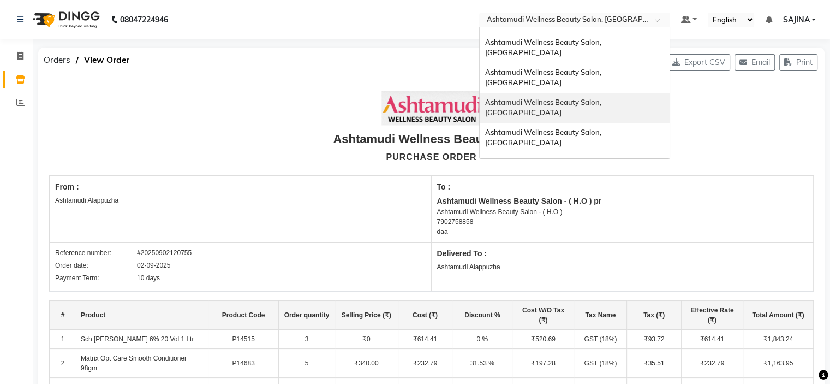
click at [621, 93] on div "Ashtamudi Wellness Beauty Salon, [GEOGRAPHIC_DATA]" at bounding box center [575, 108] width 190 height 30
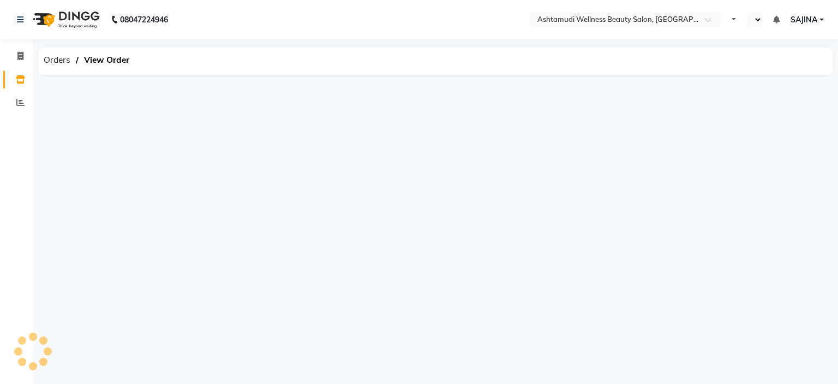
select select "en"
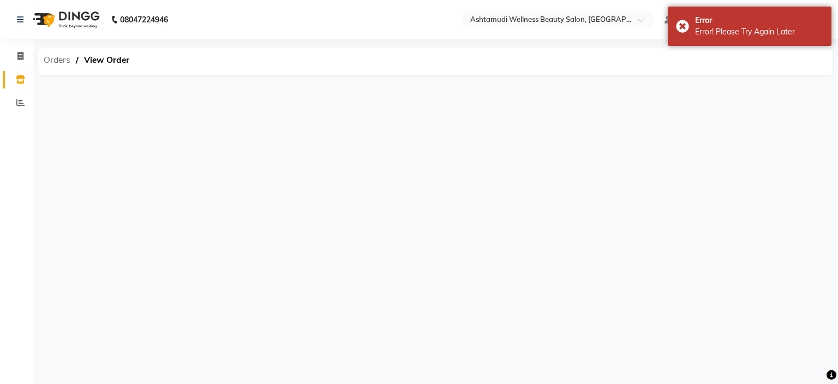
click at [58, 59] on span "Orders" at bounding box center [57, 60] width 38 height 20
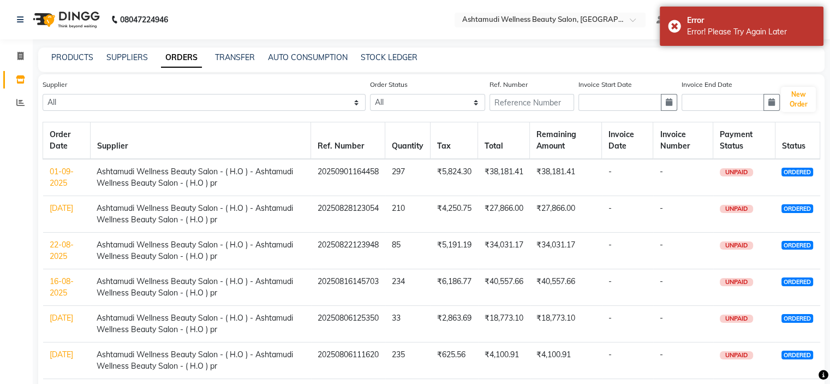
click at [65, 177] on td "01-09-2025" at bounding box center [66, 177] width 47 height 37
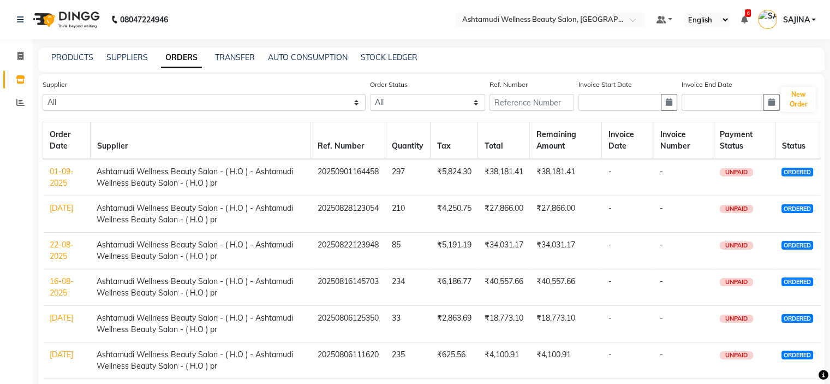
click at [62, 177] on td "01-09-2025" at bounding box center [66, 177] width 47 height 37
click at [59, 174] on link "01-09-2025" at bounding box center [62, 176] width 24 height 21
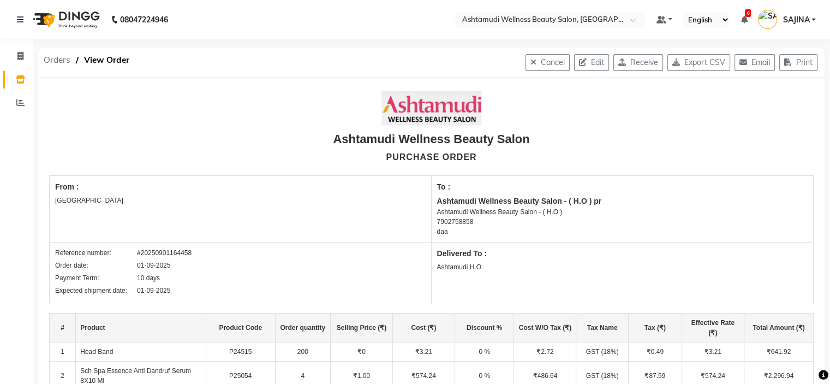
click at [56, 62] on span "Orders" at bounding box center [57, 60] width 38 height 20
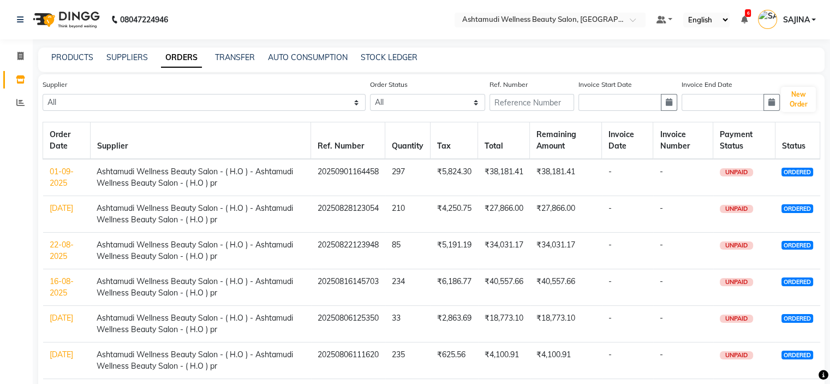
click at [64, 178] on link "01-09-2025" at bounding box center [62, 176] width 24 height 21
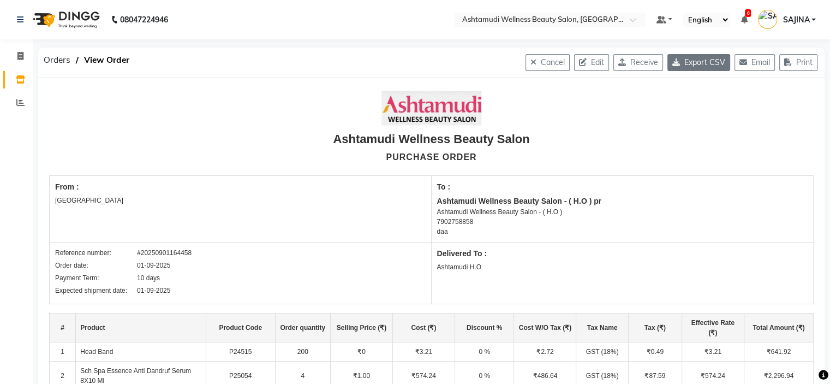
click at [681, 60] on button "Export CSV" at bounding box center [699, 62] width 63 height 17
